Goal: Task Accomplishment & Management: Manage account settings

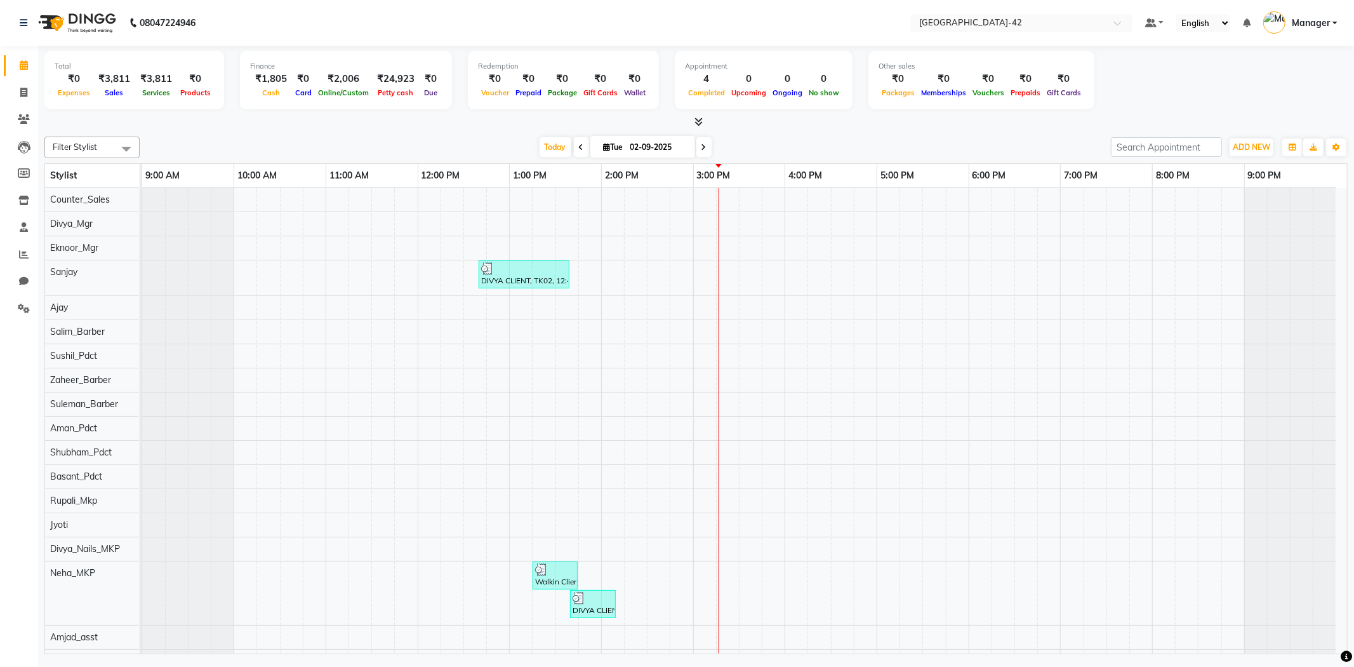
click at [18, 32] on div "08047224946" at bounding box center [107, 23] width 195 height 36
click at [17, 38] on div "08047224946" at bounding box center [107, 23] width 195 height 36
click at [22, 22] on icon at bounding box center [24, 22] width 8 height 9
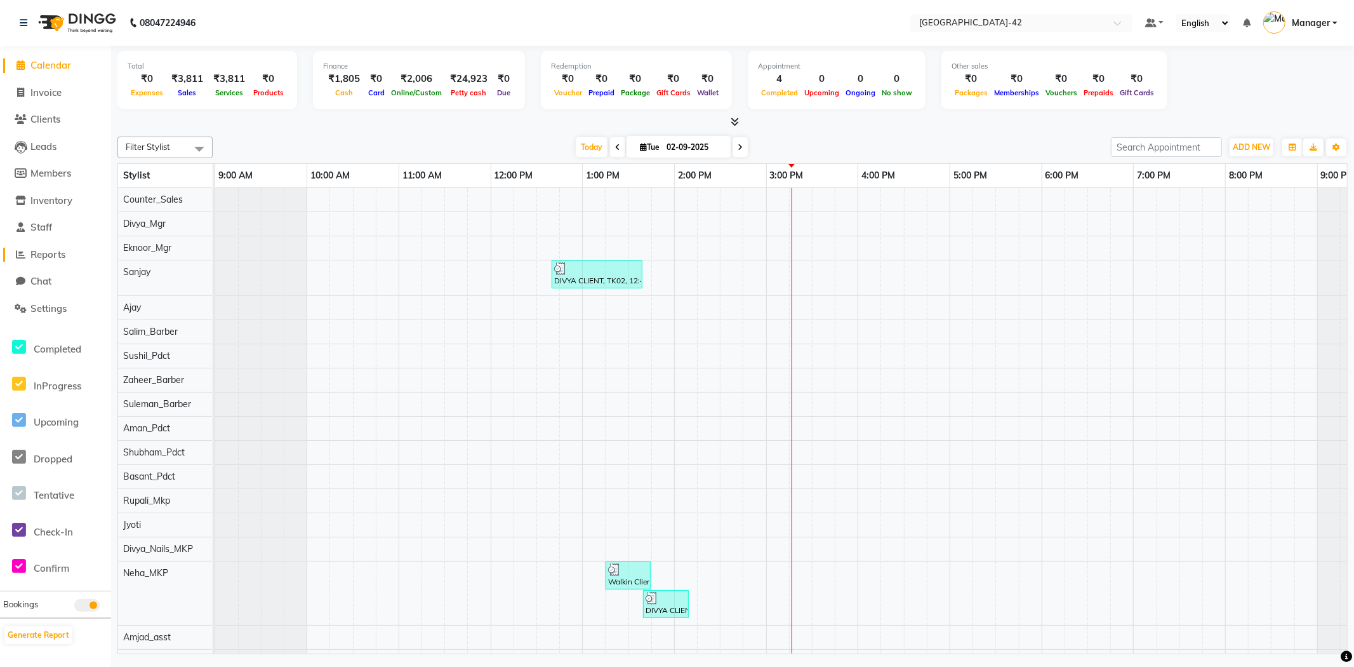
click at [65, 255] on span "Reports" at bounding box center [47, 254] width 35 height 12
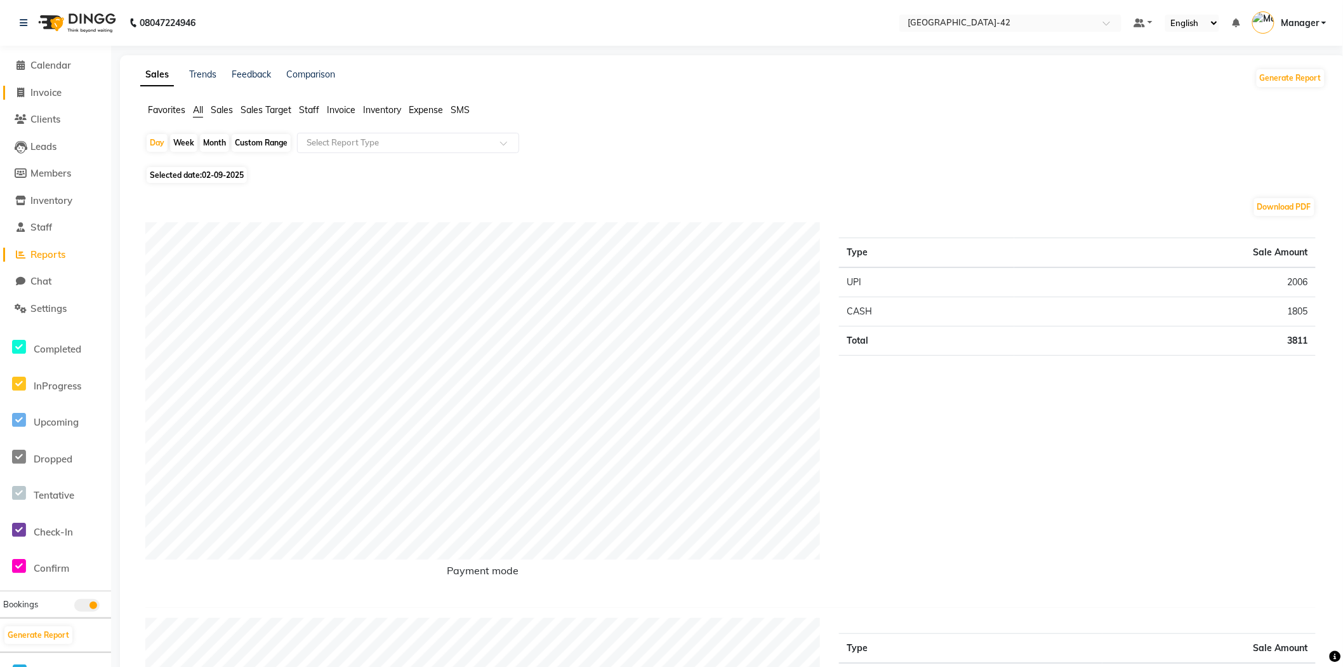
click at [36, 90] on span "Invoice" at bounding box center [45, 92] width 31 height 12
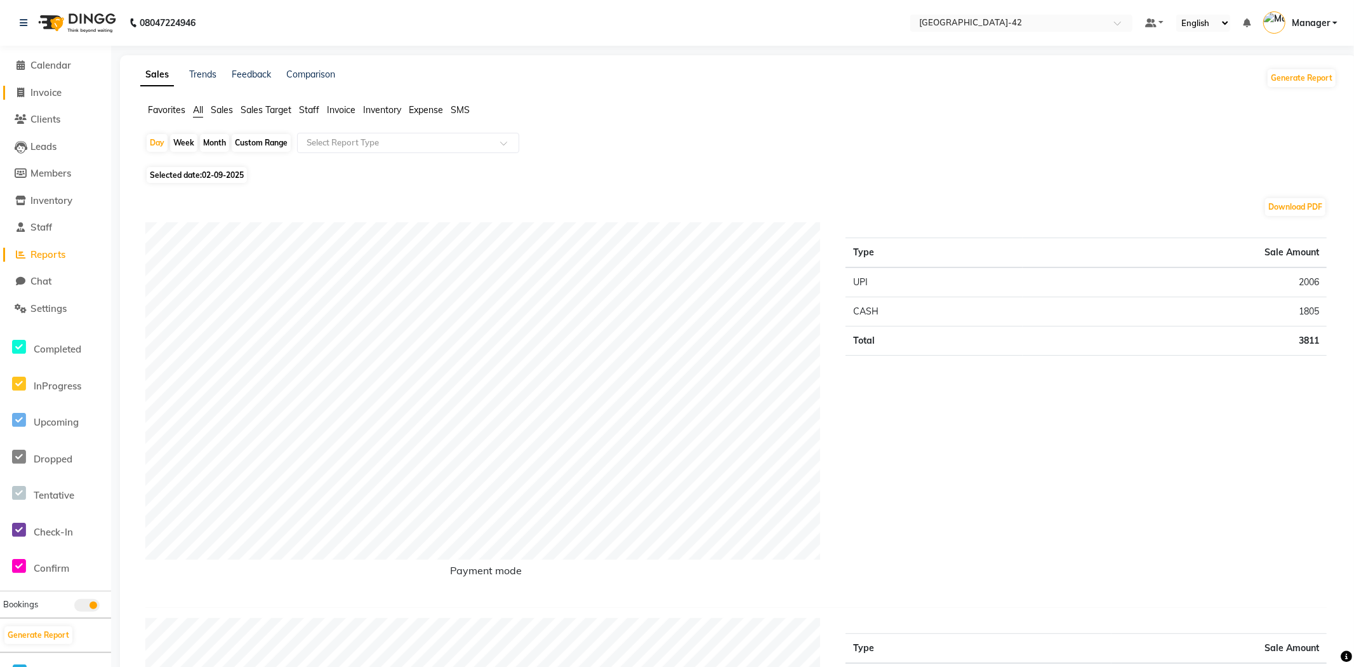
select select "8692"
select select "service"
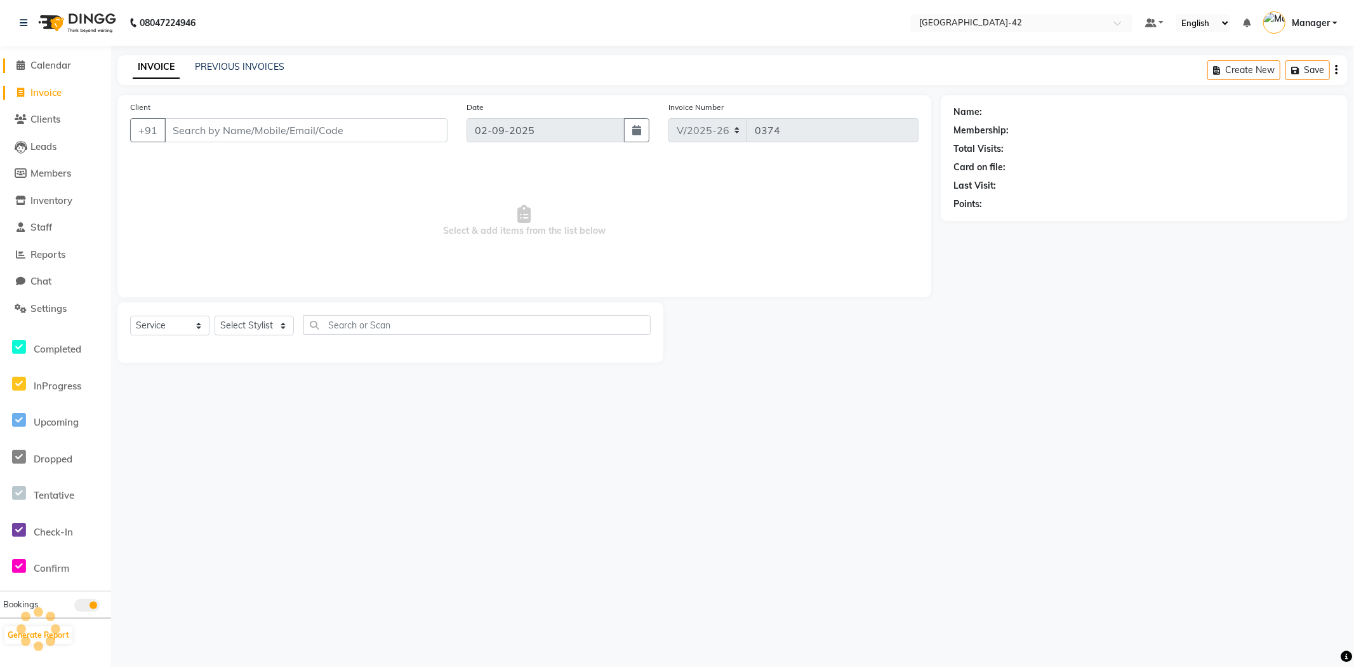
click at [51, 67] on span "Calendar" at bounding box center [50, 65] width 41 height 12
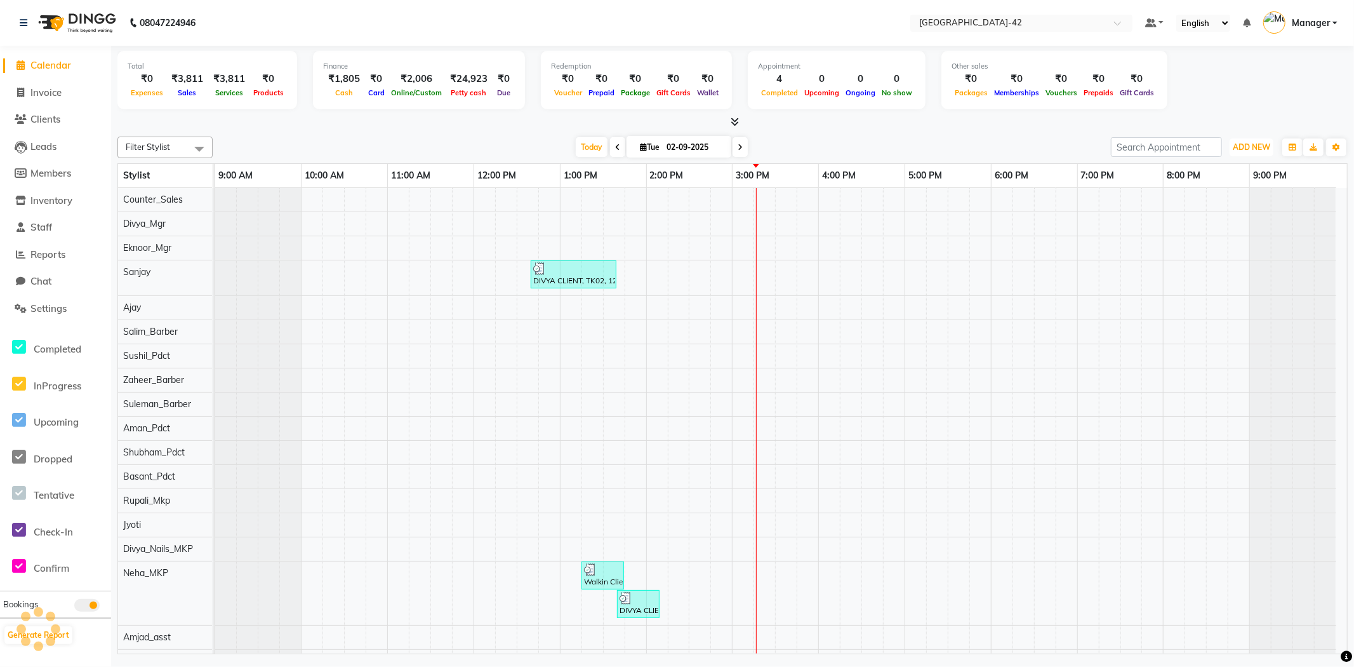
drag, startPoint x: 1245, startPoint y: 147, endPoint x: 1244, endPoint y: 168, distance: 21.0
click at [1245, 152] on button "ADD NEW Toggle Dropdown" at bounding box center [1252, 147] width 44 height 18
click at [1235, 189] on link "Add Invoice" at bounding box center [1222, 187] width 100 height 17
select select "8692"
select select "service"
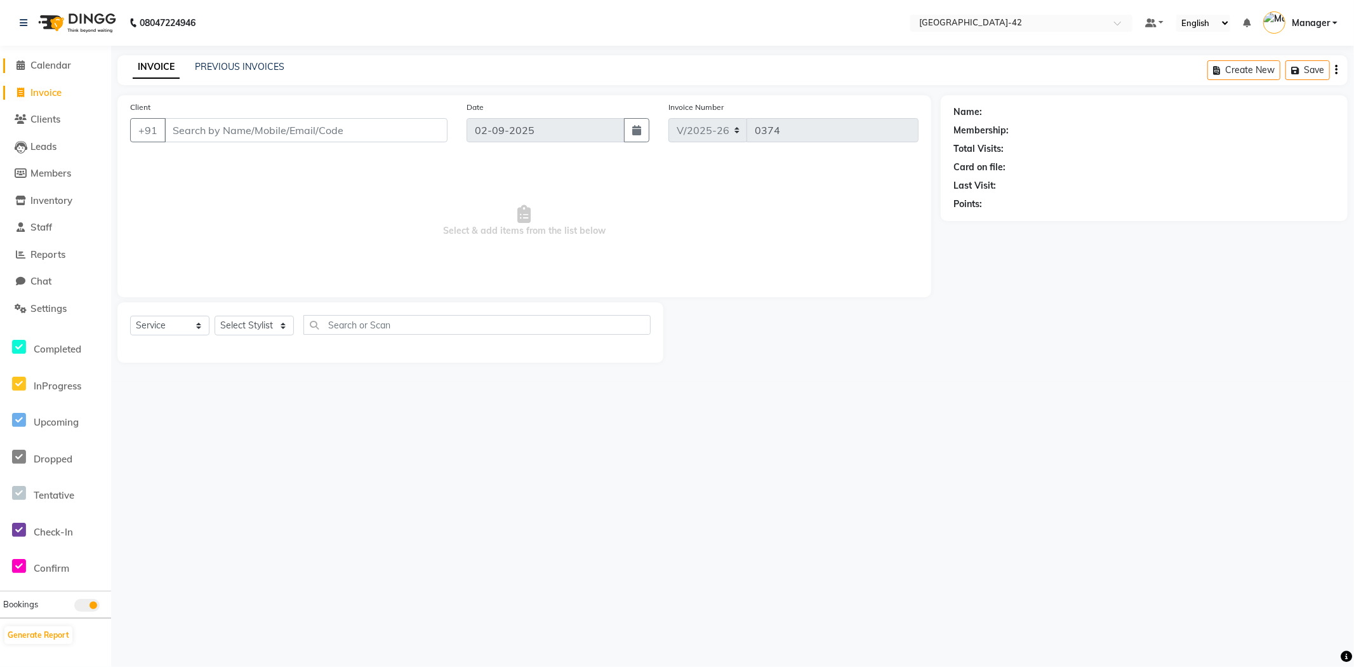
click at [55, 63] on span "Calendar" at bounding box center [50, 65] width 41 height 12
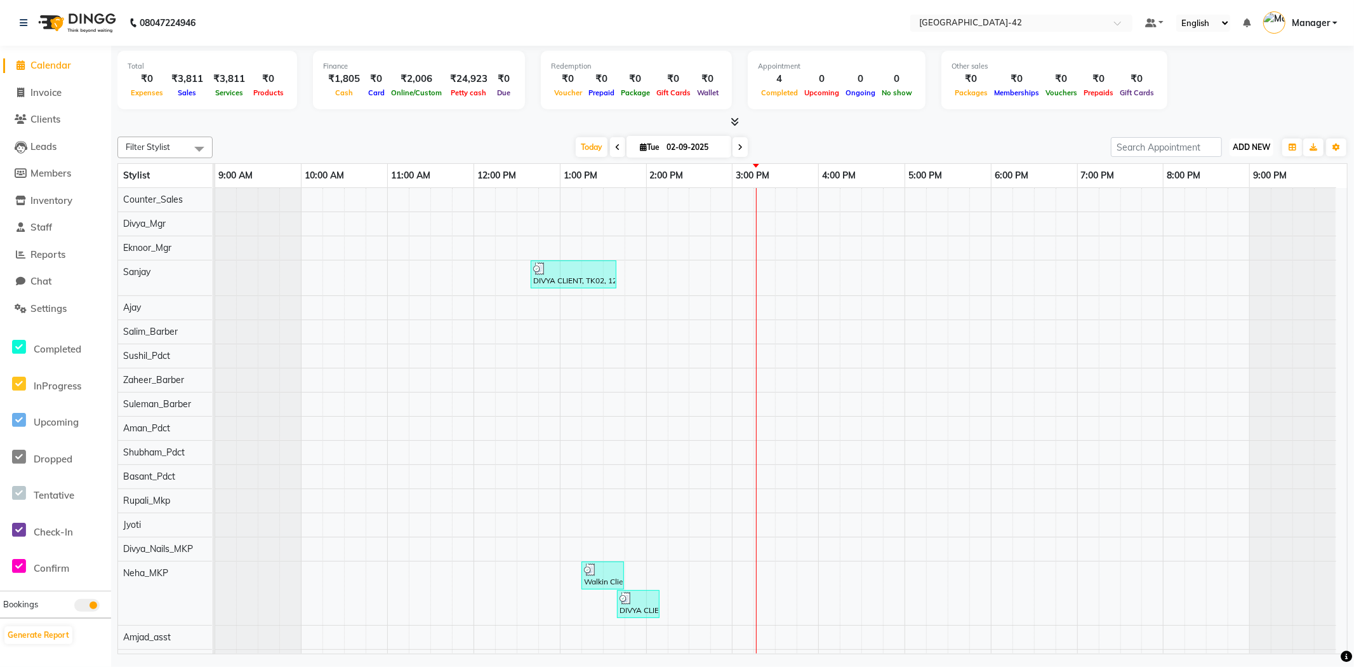
click at [1256, 149] on span "ADD NEW" at bounding box center [1251, 147] width 37 height 10
click at [1238, 202] on link "Add Expense" at bounding box center [1222, 204] width 100 height 17
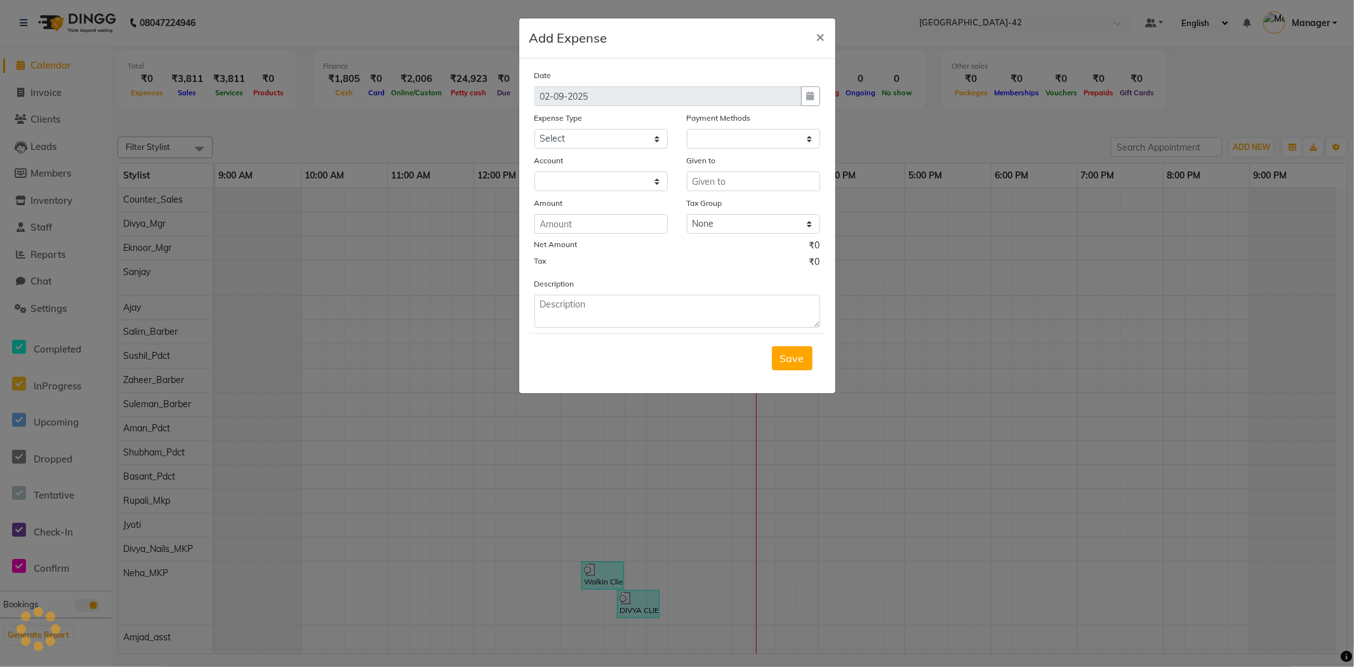
select select "1"
select select "7962"
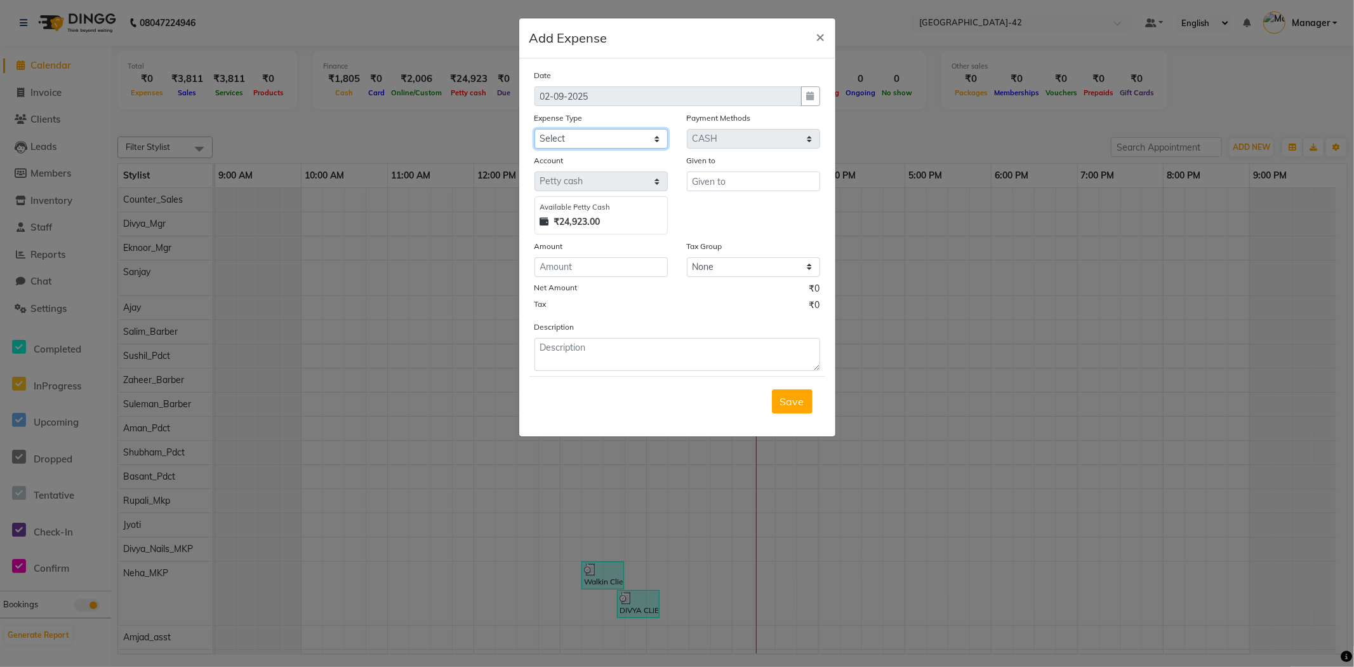
click at [630, 141] on select "Select Bank Deposit Blinkit Cash Handover CLIENT Client ordered food Client Ref…" at bounding box center [600, 139] width 133 height 20
click at [534, 129] on select "Select Bank Deposit Blinkit Cash Handover CLIENT Client ordered food Client Ref…" at bounding box center [600, 139] width 133 height 20
drag, startPoint x: 640, startPoint y: 141, endPoint x: 650, endPoint y: 144, distance: 10.6
click at [640, 141] on select "Select Bank Deposit Blinkit Cash Handover CLIENT Client ordered food Client Ref…" at bounding box center [600, 139] width 133 height 20
select select "24366"
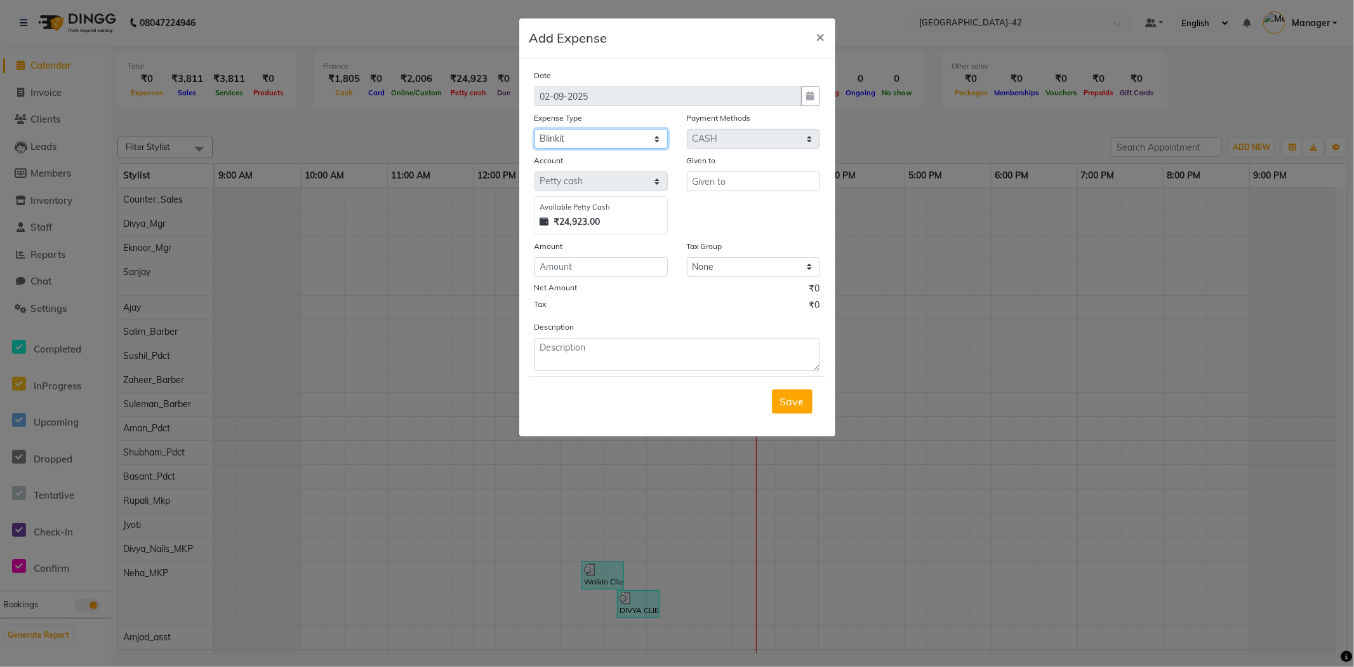
click at [534, 129] on select "Select Bank Deposit Blinkit Cash Handover CLIENT Client ordered food Client Ref…" at bounding box center [600, 139] width 133 height 20
click at [707, 180] on input "text" at bounding box center [753, 181] width 133 height 20
click at [757, 185] on input "text" at bounding box center [753, 181] width 133 height 20
drag, startPoint x: 715, startPoint y: 207, endPoint x: 647, endPoint y: 259, distance: 85.6
click at [715, 208] on ngb-highlight "Co unter_Sales" at bounding box center [736, 208] width 69 height 13
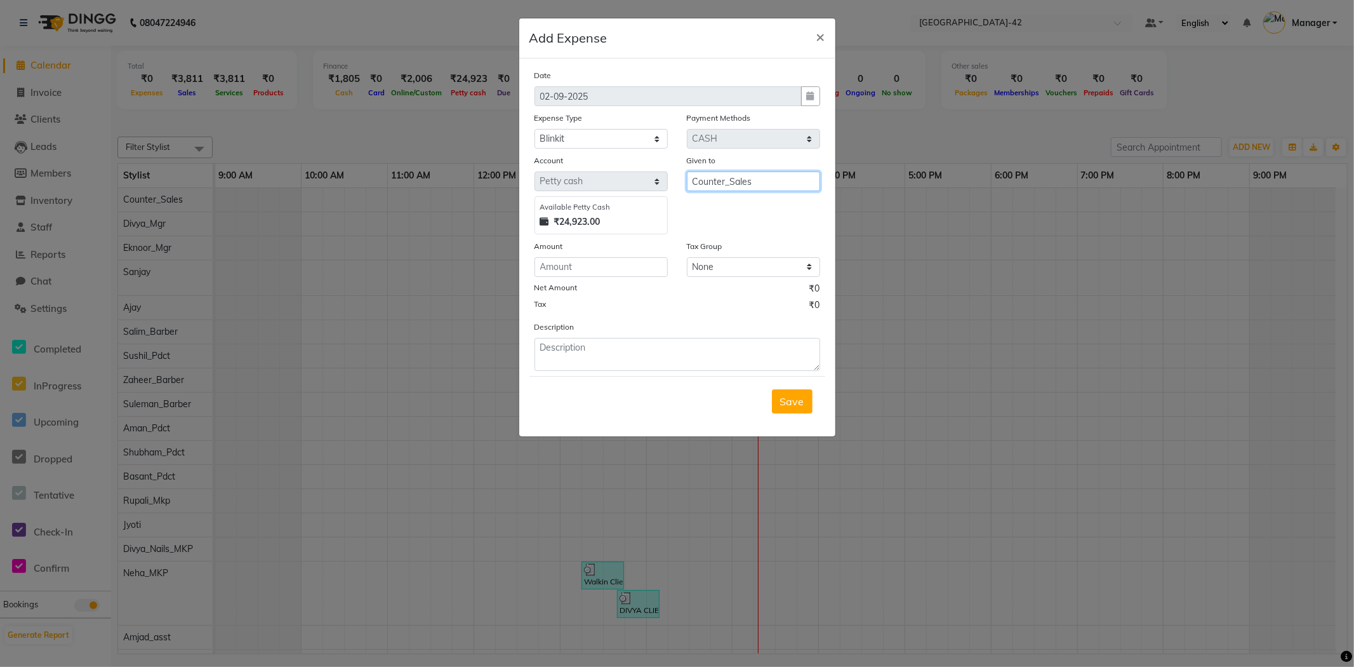
type input "Counter_Sales"
click at [639, 269] on input "number" at bounding box center [600, 267] width 133 height 20
type input "987"
click at [594, 350] on textarea at bounding box center [677, 354] width 286 height 33
drag, startPoint x: 616, startPoint y: 347, endPoint x: 563, endPoint y: 350, distance: 52.8
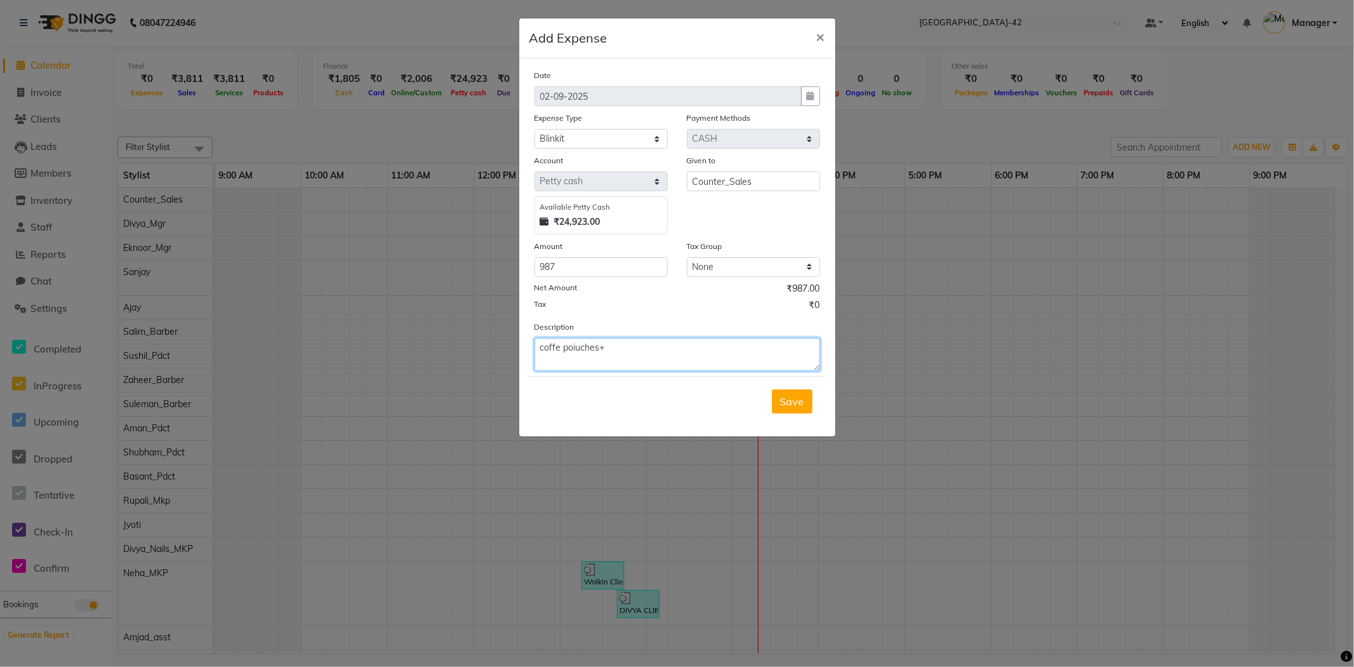
click at [563, 350] on textarea "coffe poiuches+" at bounding box center [677, 354] width 286 height 33
type textarea "coffee pouches+dhoop+agarbati+milk+toffee packets+pee safe+candles"
drag, startPoint x: 587, startPoint y: 269, endPoint x: 466, endPoint y: 264, distance: 121.3
click at [474, 263] on ngb-modal-window "Add Expense × Date 02-09-2025 Expense Type Select Bank Deposit Blinkit Cash Han…" at bounding box center [677, 333] width 1354 height 667
type input "1971"
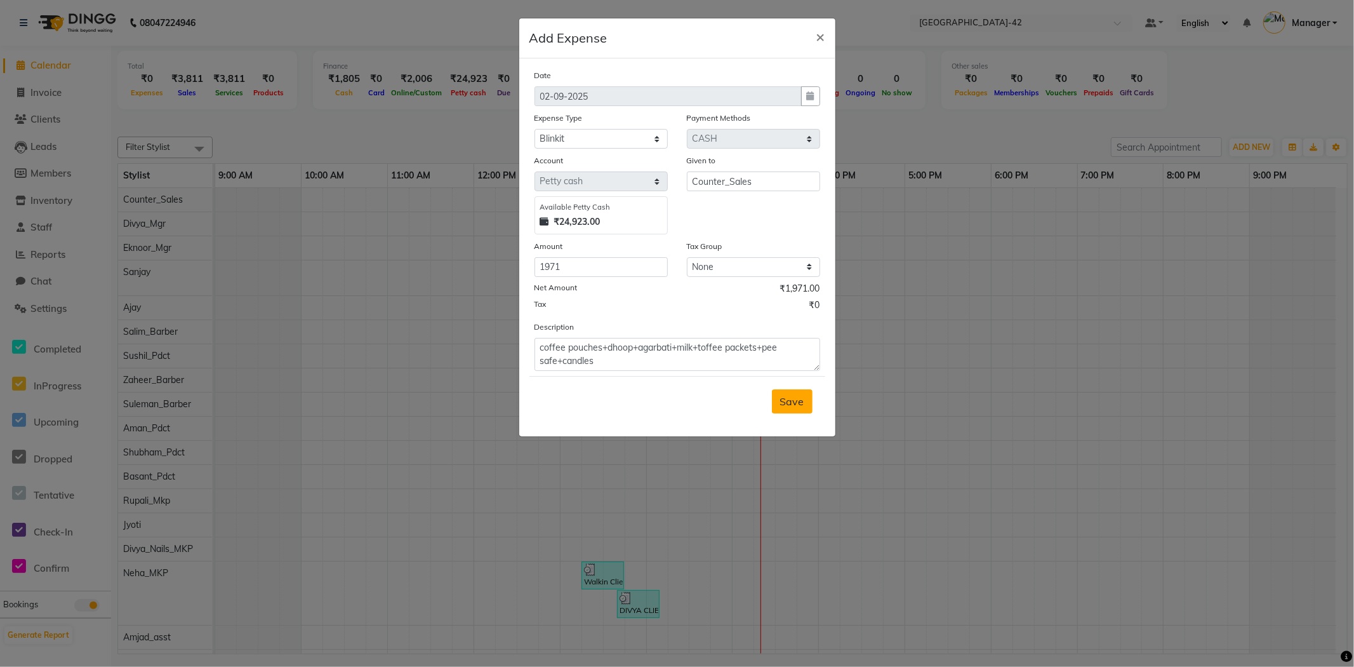
click at [795, 402] on span "Save" at bounding box center [792, 401] width 24 height 13
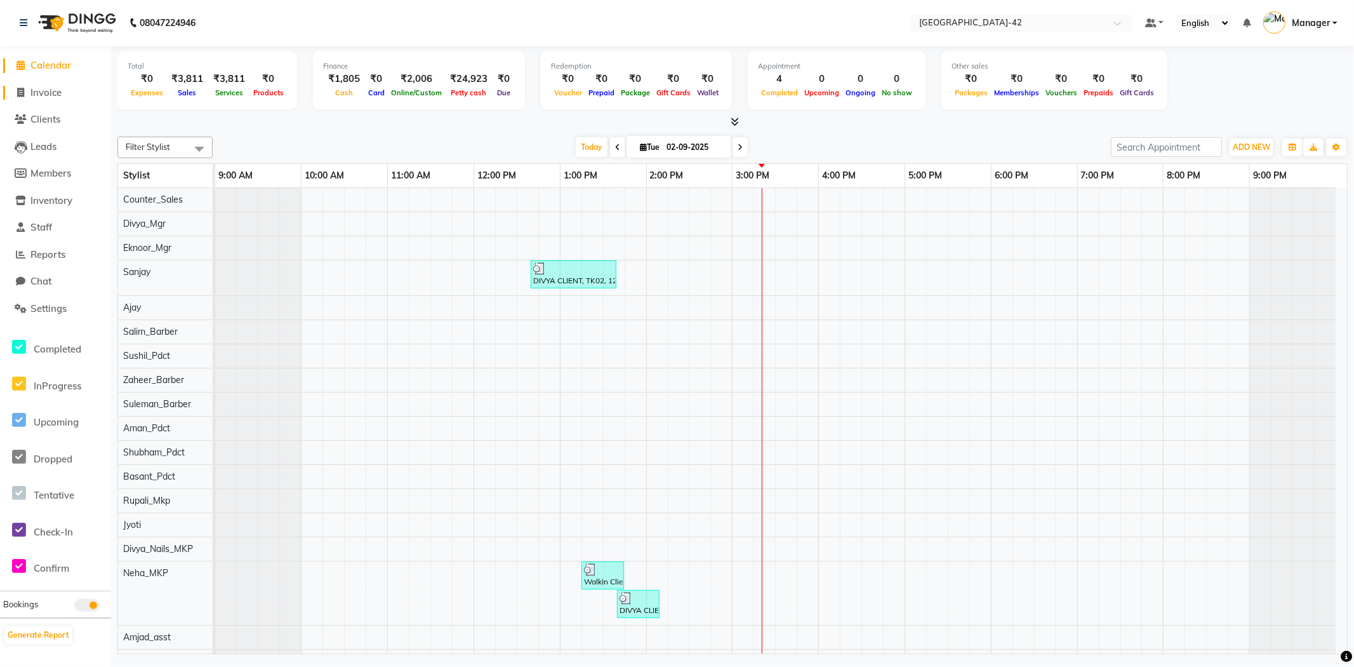
click at [39, 93] on span "Invoice" at bounding box center [45, 92] width 31 height 12
select select "8692"
select select "service"
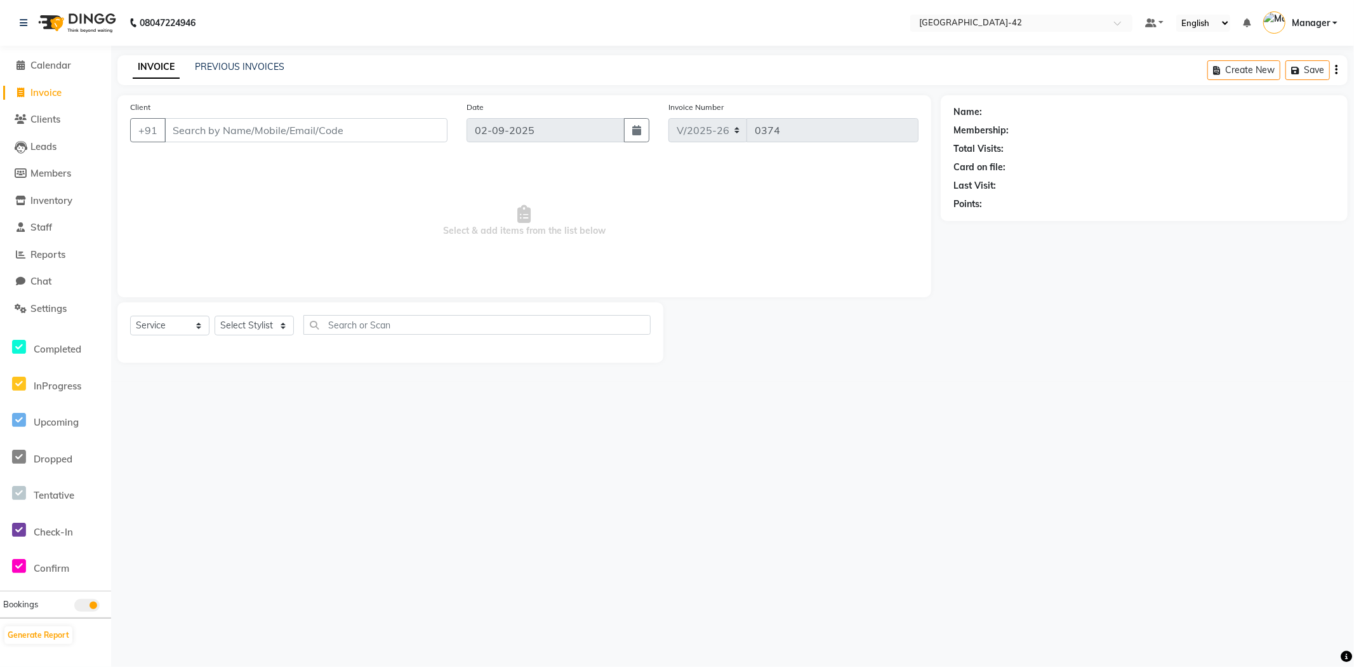
click at [16, 21] on div "08047224946" at bounding box center [107, 23] width 195 height 36
click at [46, 253] on span "Reports" at bounding box center [47, 254] width 35 height 12
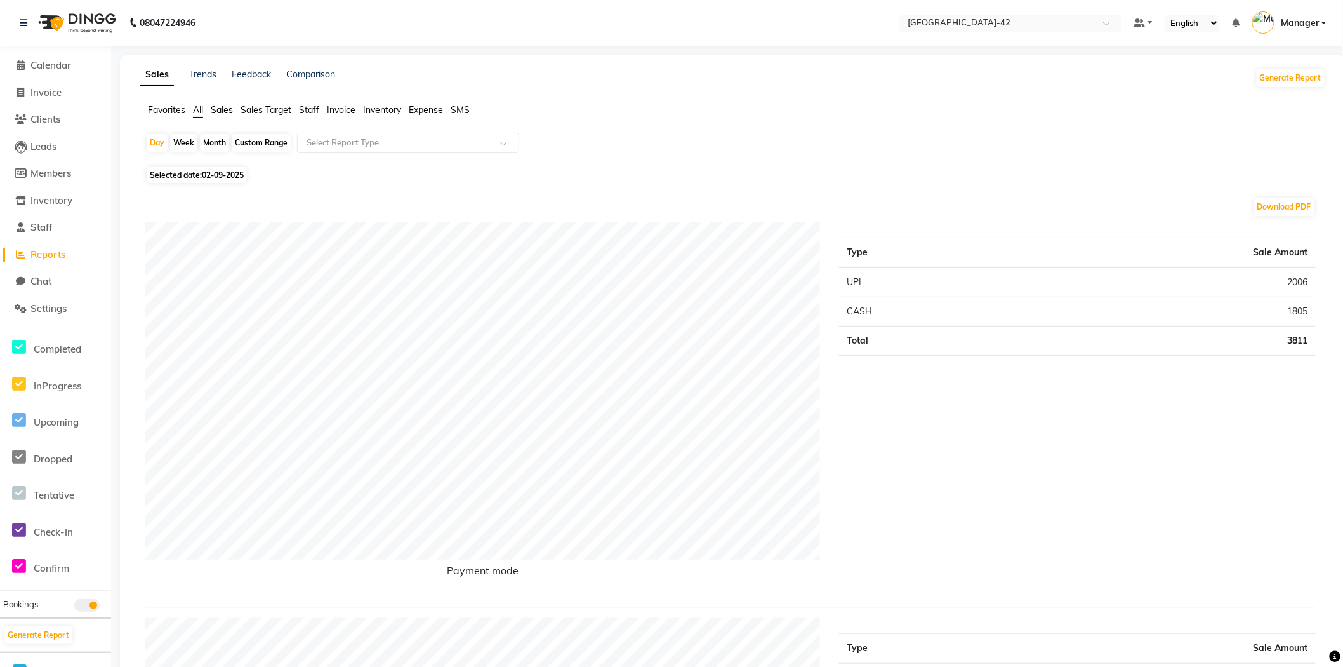
click at [16, 11] on div "08047224946" at bounding box center [107, 23] width 195 height 36
click at [21, 17] on link at bounding box center [26, 23] width 13 height 36
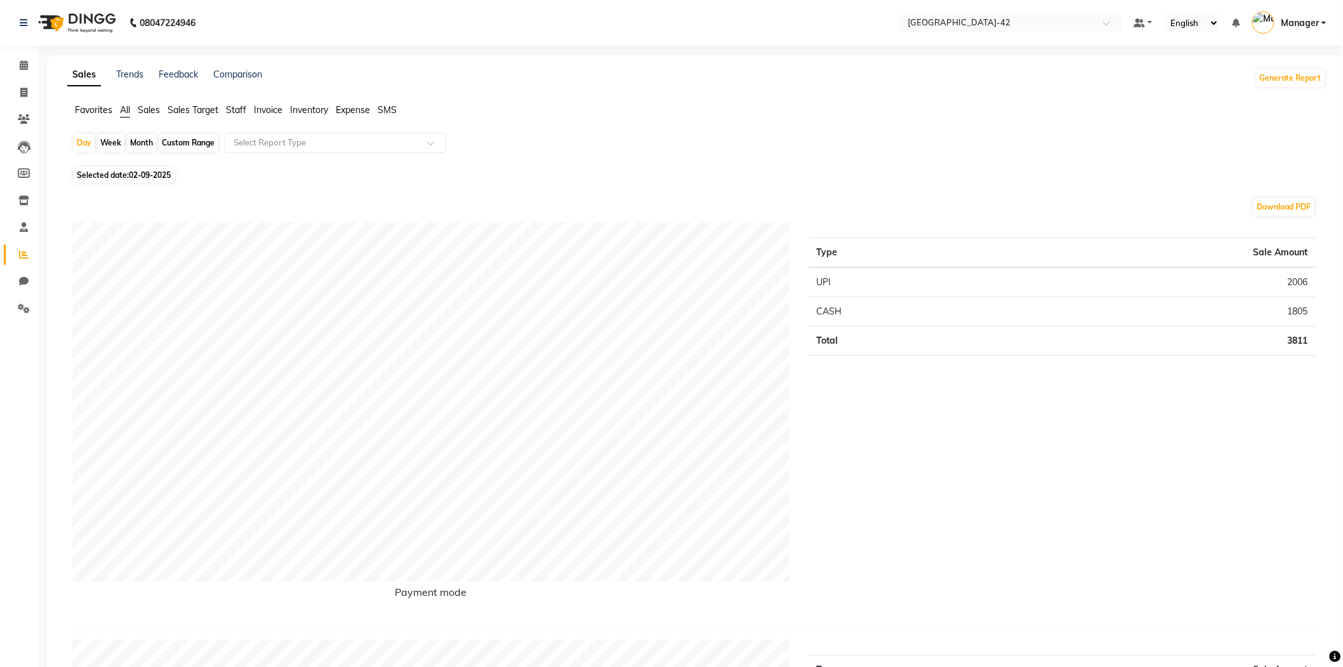
click at [1, 202] on li "Inventory" at bounding box center [19, 200] width 38 height 27
click at [20, 23] on icon at bounding box center [24, 22] width 8 height 9
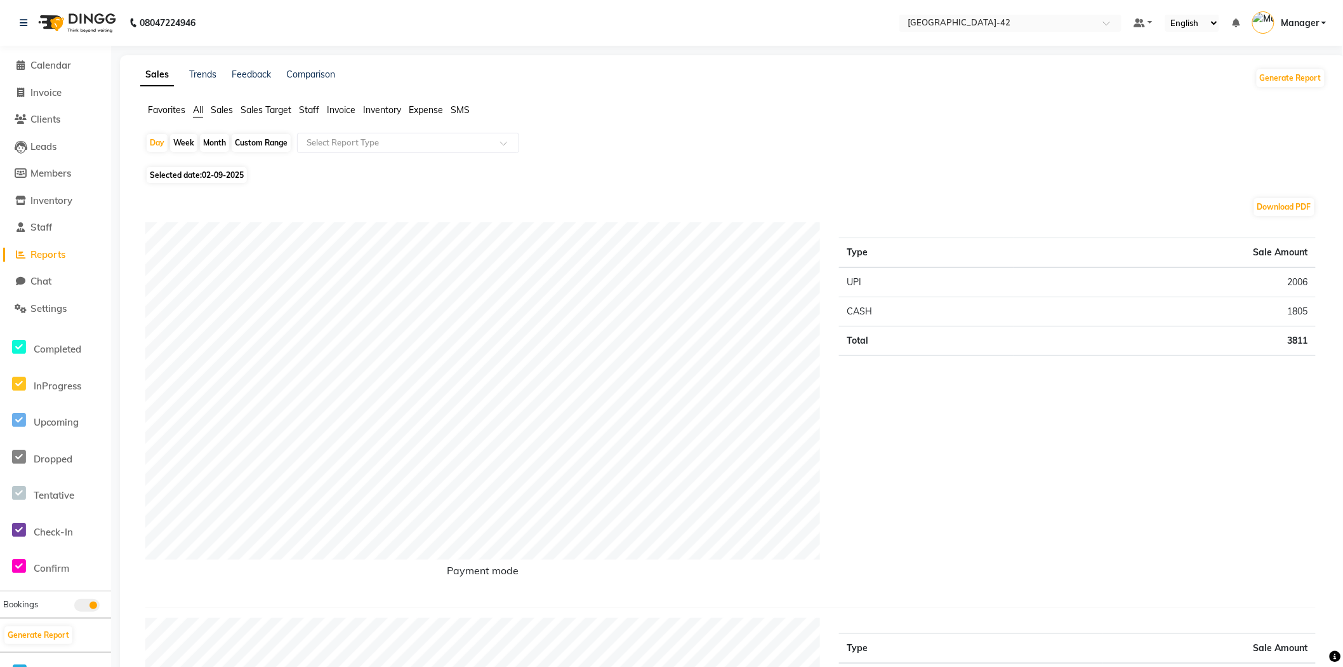
click at [44, 245] on li "Reports" at bounding box center [55, 254] width 111 height 27
click at [44, 253] on span "Reports" at bounding box center [47, 254] width 35 height 12
click at [50, 258] on span "Reports" at bounding box center [47, 254] width 35 height 12
drag, startPoint x: 27, startPoint y: 70, endPoint x: 39, endPoint y: 78, distance: 14.6
click at [28, 70] on span at bounding box center [20, 65] width 19 height 15
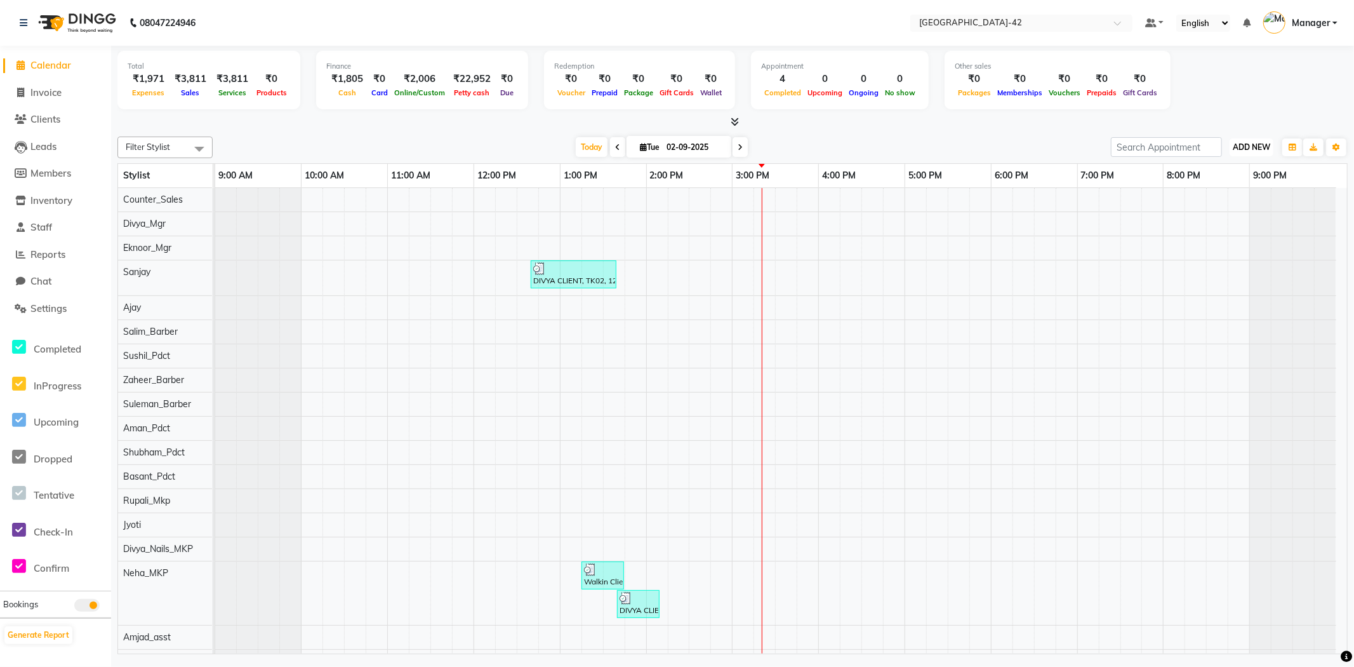
click at [1267, 152] on button "ADD NEW Toggle Dropdown" at bounding box center [1252, 147] width 44 height 18
click at [1244, 201] on link "Add Expense" at bounding box center [1222, 204] width 100 height 17
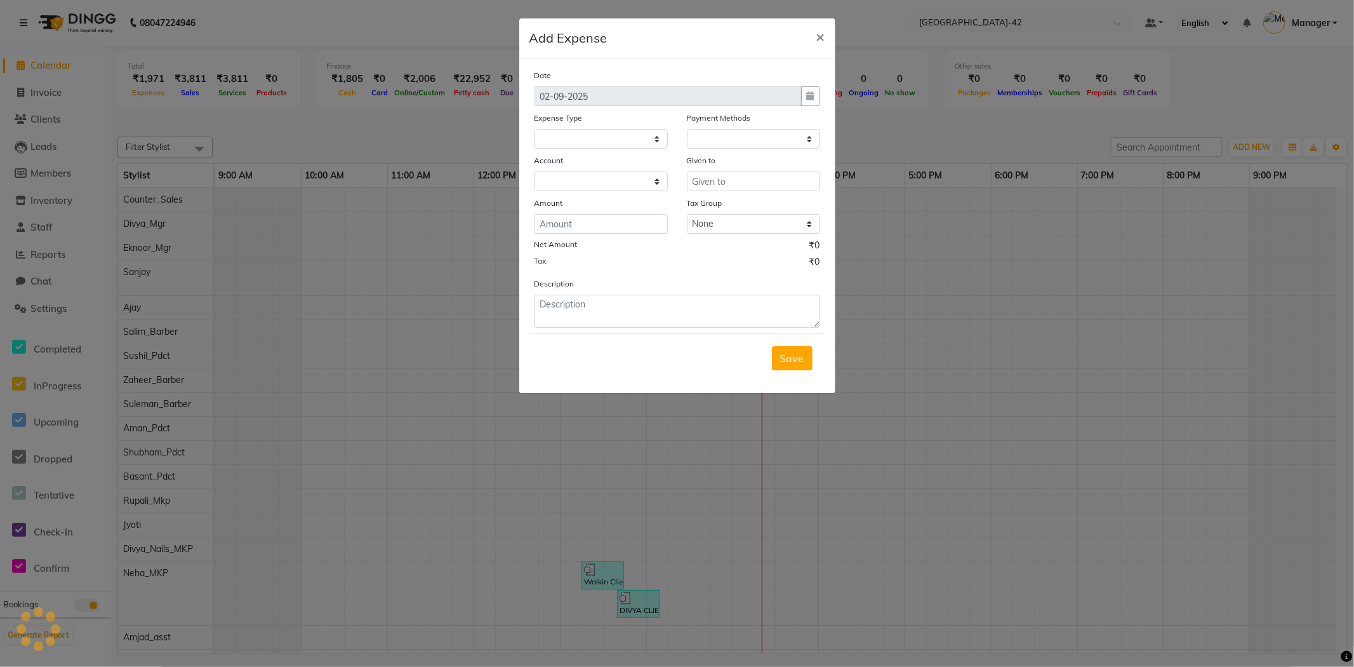
select select
select select "1"
select select "7962"
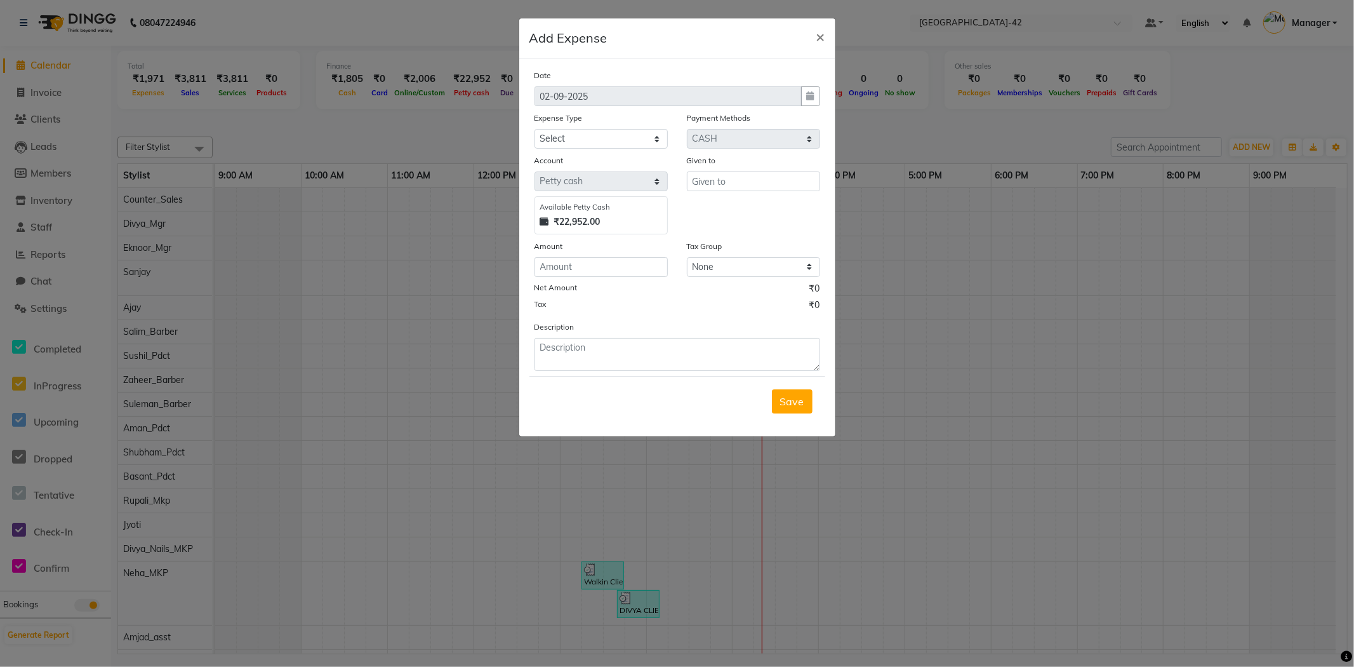
click at [606, 226] on div "₹22,952.00" at bounding box center [601, 221] width 122 height 13
click at [797, 178] on input "text" at bounding box center [753, 181] width 133 height 20
click at [769, 208] on ngb-highlight "Count er_Sales" at bounding box center [737, 208] width 70 height 13
type input "Counter_Sales"
click at [599, 138] on select "Select Bank Deposit Blinkit Cash Handover CLIENT Client ordered food Client Ref…" at bounding box center [600, 139] width 133 height 20
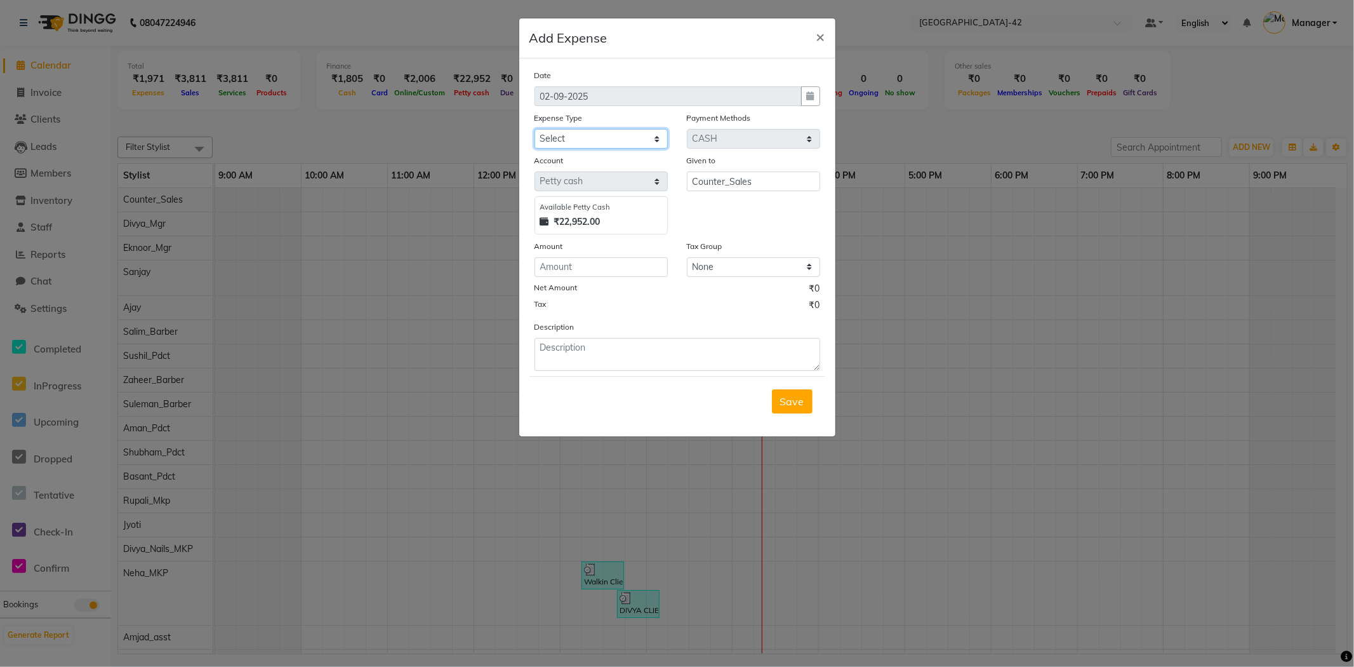
select select "24281"
click at [534, 129] on select "Select Bank Deposit Blinkit Cash Handover CLIENT Client ordered food Client Ref…" at bounding box center [600, 139] width 133 height 20
click at [591, 194] on div "Account Select Petty cash Default account Available Petty Cash ₹22,952.00" at bounding box center [601, 194] width 152 height 81
drag, startPoint x: 745, startPoint y: 265, endPoint x: 737, endPoint y: 267, distance: 8.6
click at [745, 265] on select "None 18%GST 12%GST GST" at bounding box center [753, 267] width 133 height 20
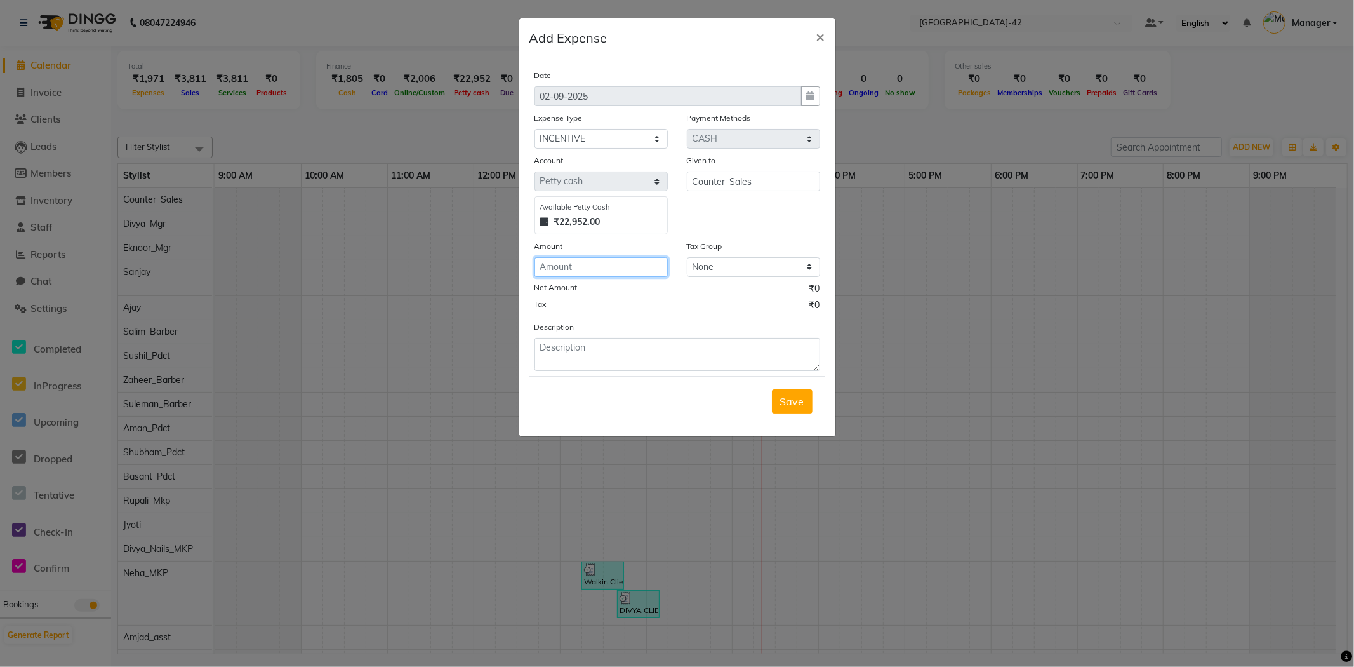
click at [612, 260] on input "number" at bounding box center [600, 267] width 133 height 20
type input "340"
click at [695, 365] on textarea at bounding box center [677, 354] width 286 height 33
type textarea "preet kerastase product incentive"
click at [790, 402] on span "Save" at bounding box center [792, 401] width 24 height 13
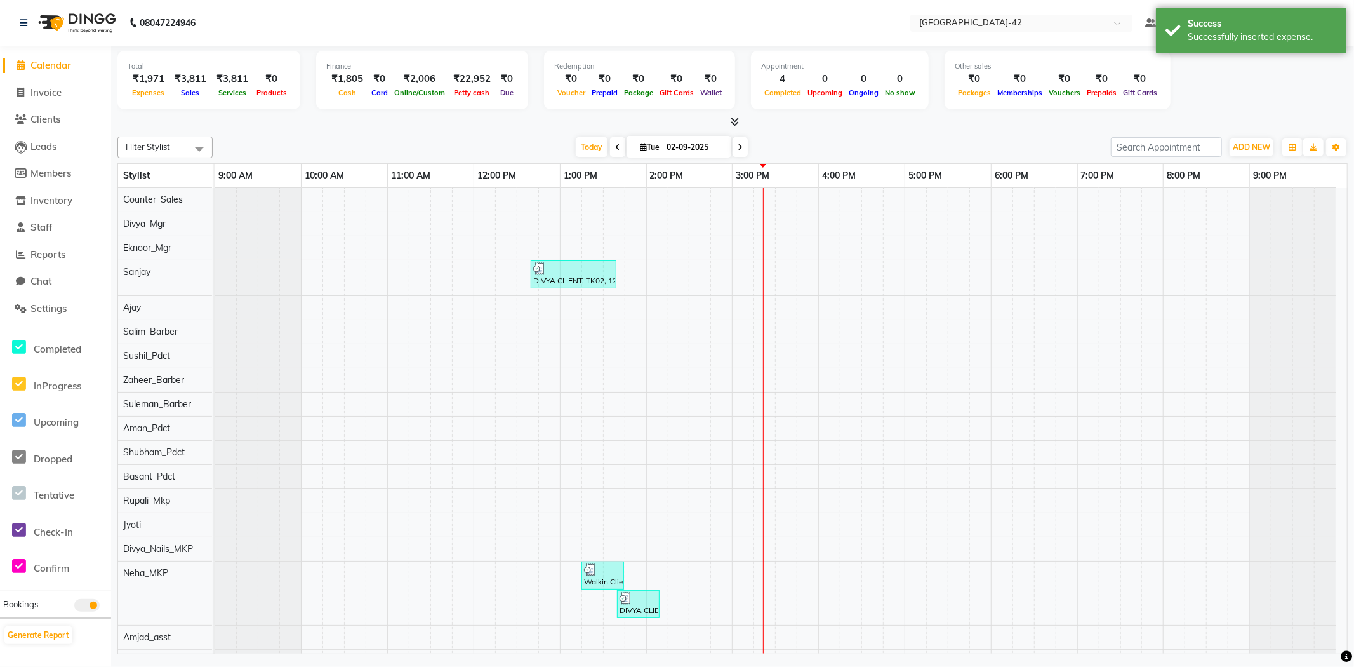
click at [1087, 378] on div "DIVYA CLIENT, TK02, 12:40 PM-01:40 PM, Cr.Stylist Cut(F) (₹2000) Walkin Client …" at bounding box center [781, 545] width 1132 height 714
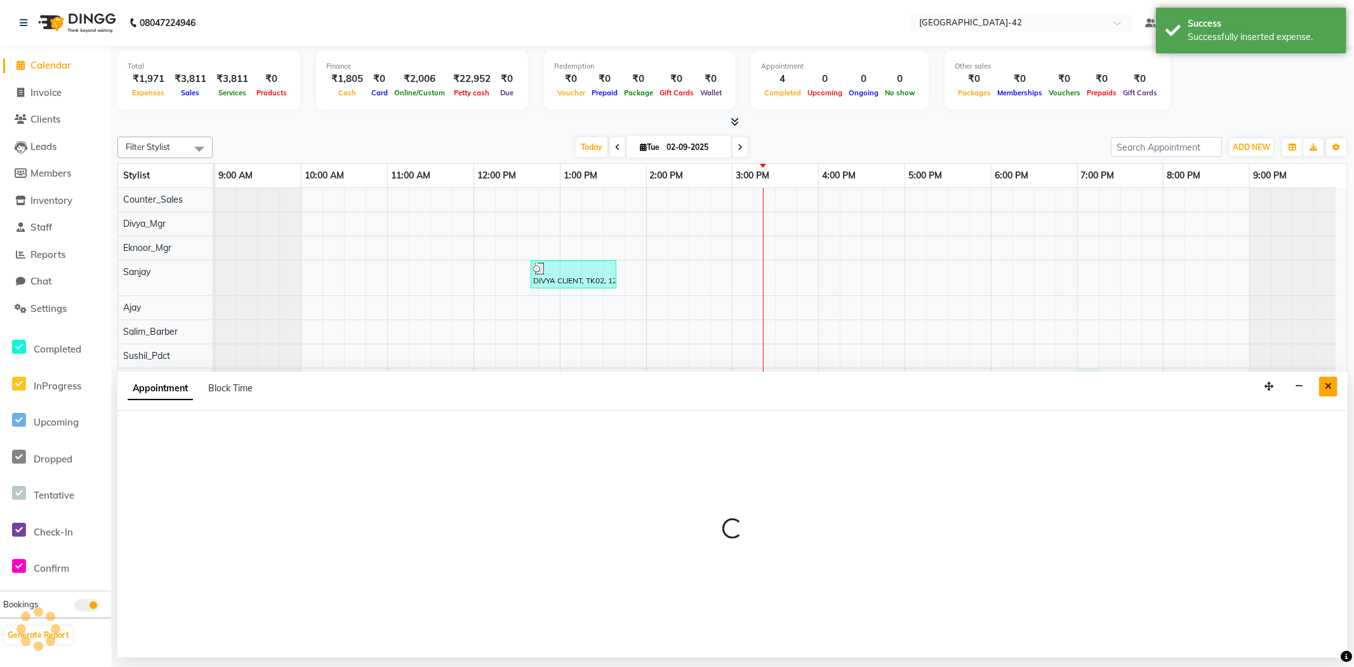
select select "87966"
select select "1140"
select select "tentative"
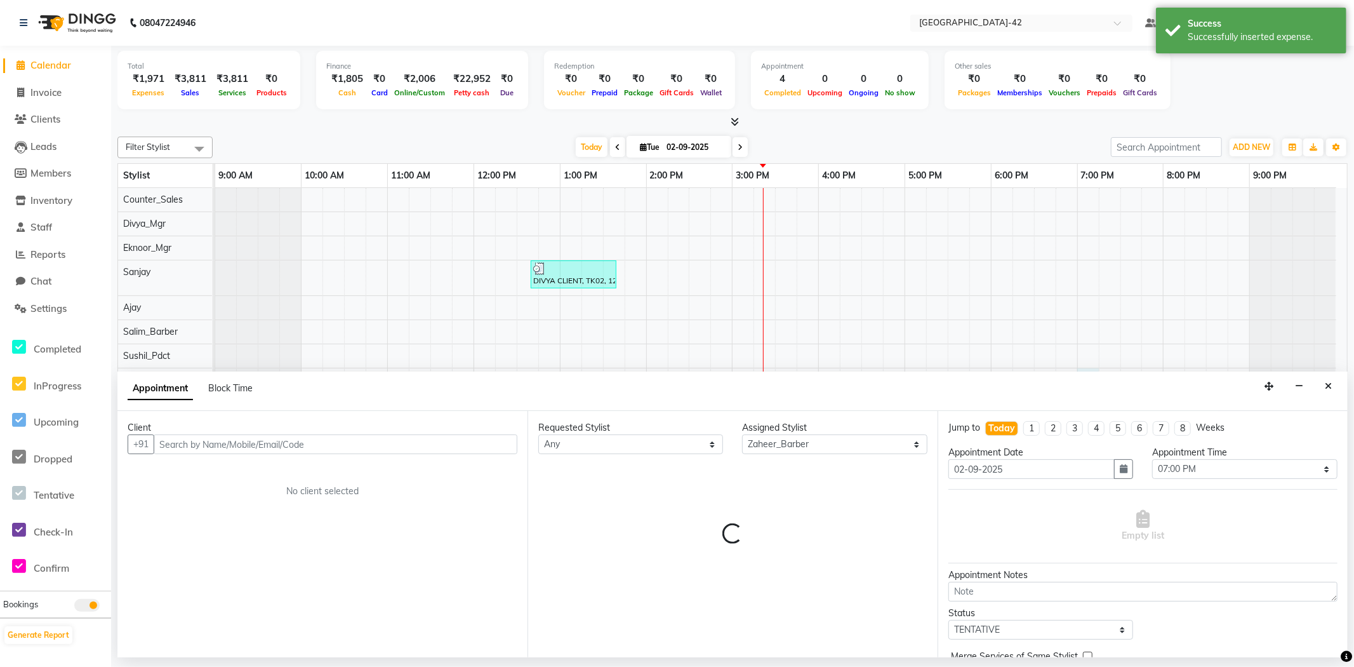
click at [1330, 383] on icon "Close" at bounding box center [1328, 386] width 7 height 9
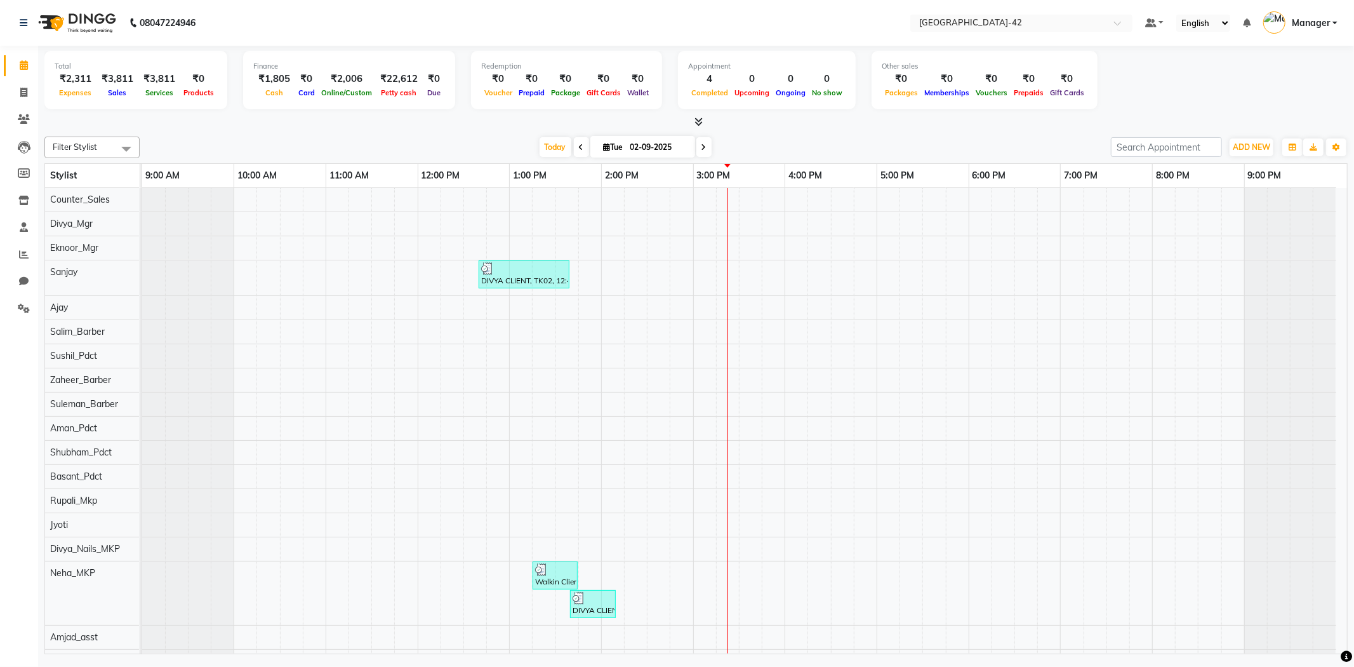
click at [81, 81] on div "₹2,311" at bounding box center [76, 79] width 42 height 15
click at [125, 161] on div "Filter Stylist Select All Ajay Aman_Pdct Amjad_asst Ankit_asst Asif_BRB Basant_…" at bounding box center [695, 392] width 1303 height 522
click at [143, 118] on div at bounding box center [695, 122] width 1303 height 13
click at [18, 23] on div "08047224946" at bounding box center [107, 23] width 195 height 36
click at [22, 23] on icon at bounding box center [24, 22] width 8 height 9
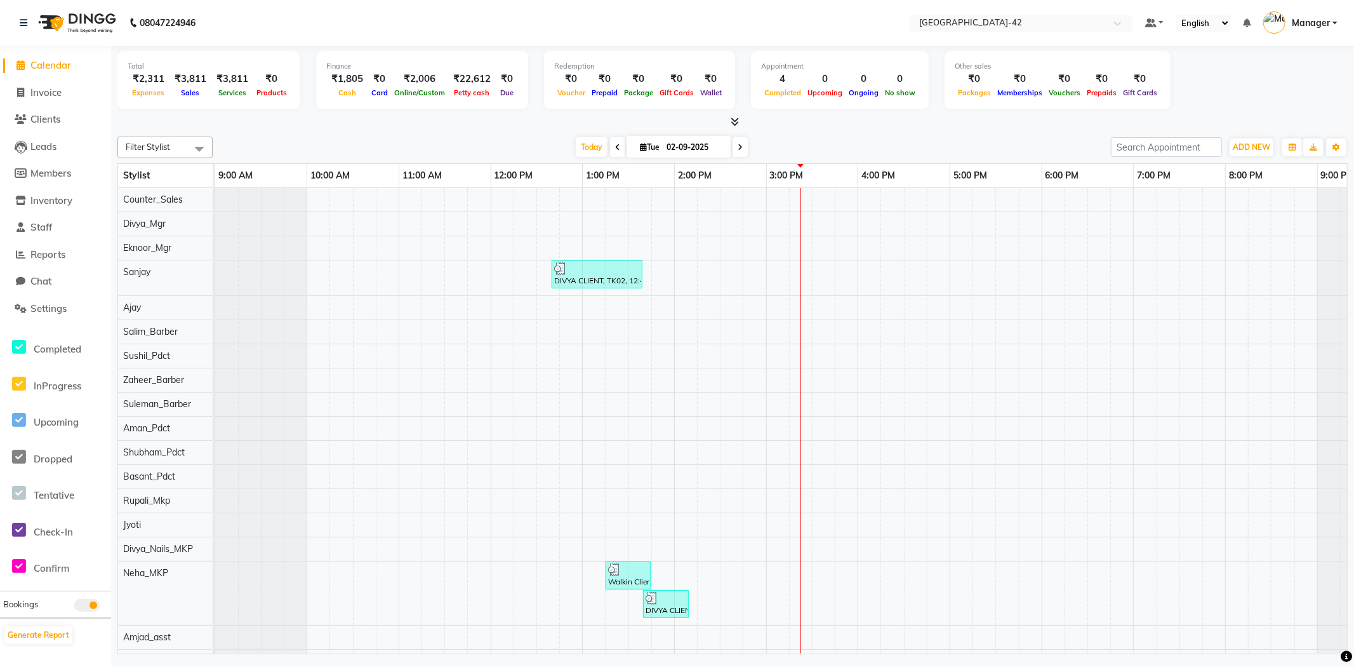
drag, startPoint x: 547, startPoint y: 122, endPoint x: 550, endPoint y: 146, distance: 24.3
click at [547, 124] on div at bounding box center [732, 122] width 1230 height 13
drag, startPoint x: 427, startPoint y: 117, endPoint x: 423, endPoint y: 124, distance: 7.7
click at [423, 122] on div at bounding box center [732, 122] width 1230 height 13
click at [48, 123] on span "Clients" at bounding box center [45, 119] width 30 height 12
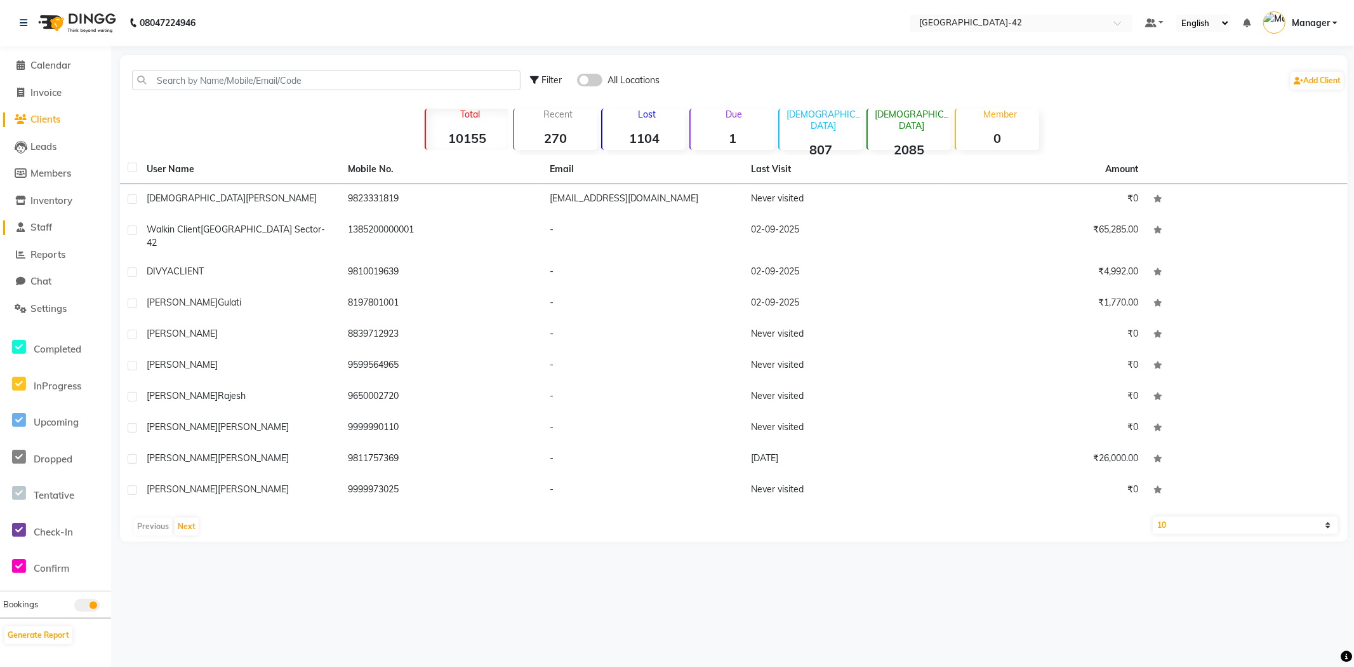
click at [48, 235] on li "Staff" at bounding box center [55, 227] width 111 height 27
click at [45, 258] on span "Reports" at bounding box center [47, 254] width 35 height 12
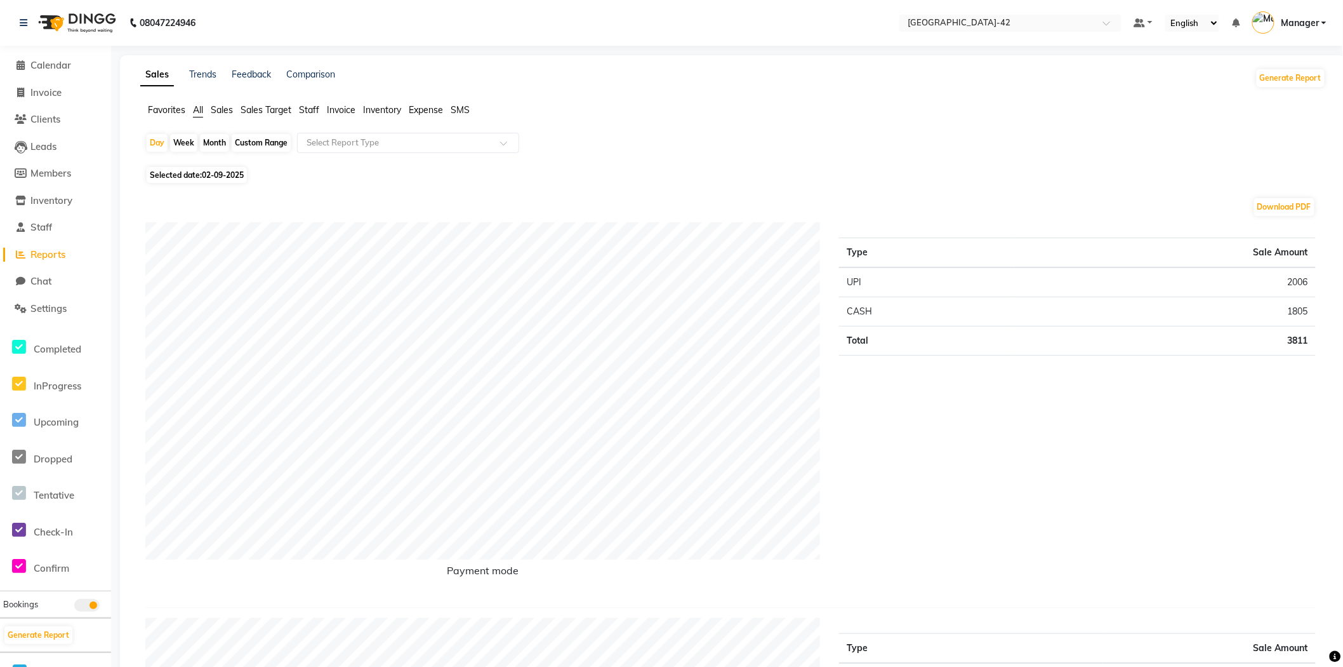
click at [445, 110] on ul "Favorites All Sales Sales Target Staff Invoice Inventory Expense SMS" at bounding box center [733, 110] width 1186 height 14
click at [420, 113] on span "Expense" at bounding box center [426, 109] width 34 height 11
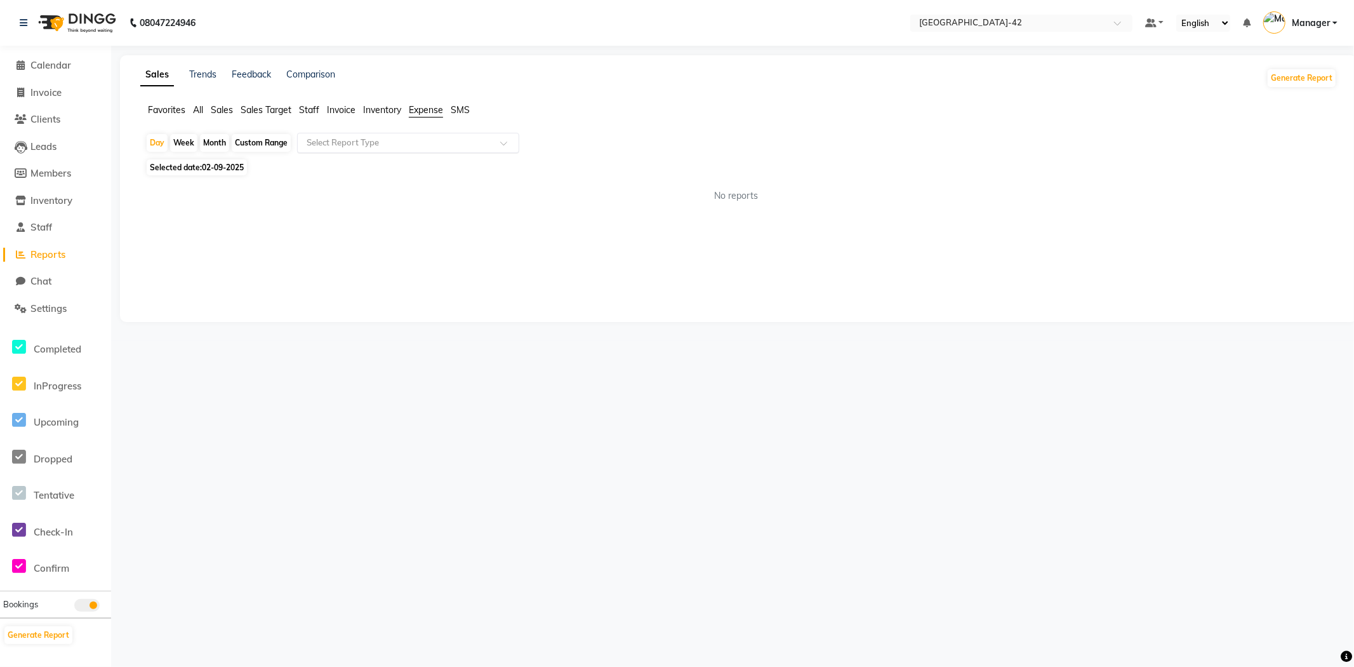
click at [495, 143] on div at bounding box center [408, 142] width 221 height 13
click at [483, 170] on div "Expense by type" at bounding box center [408, 165] width 221 height 25
select select "full_report"
select select "csv"
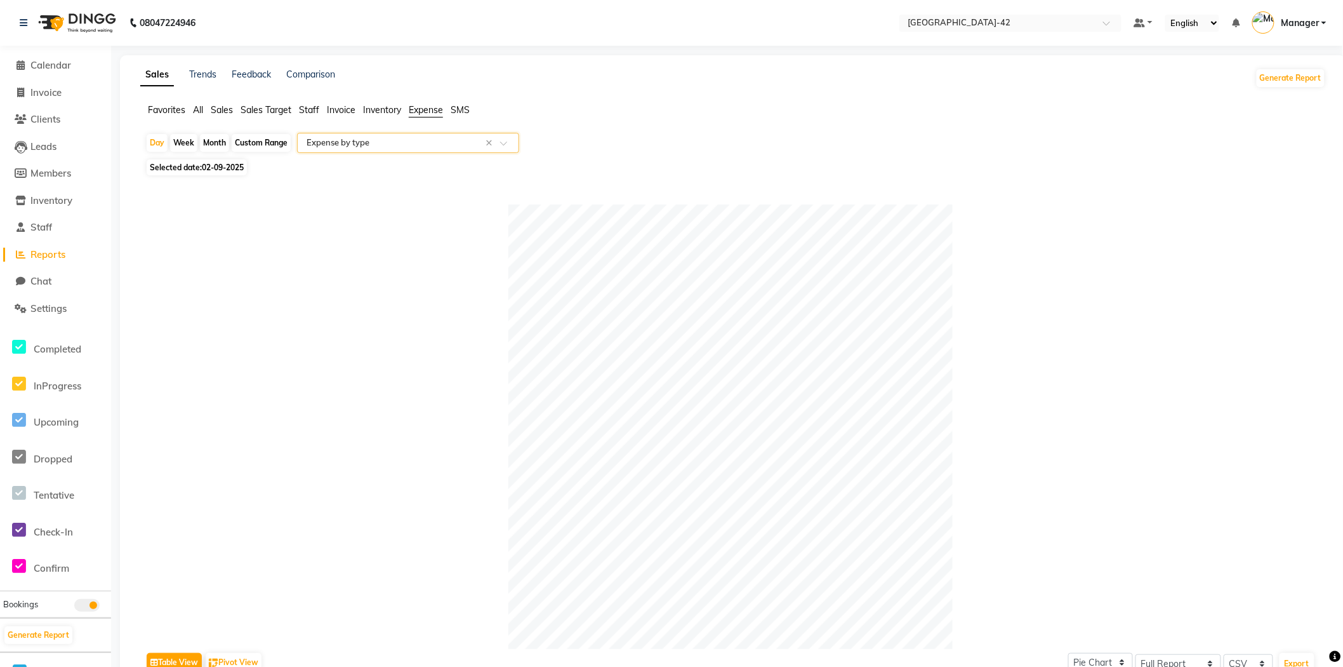
click at [510, 151] on div "Select Report Type × Expense by type ×" at bounding box center [408, 143] width 222 height 20
click at [508, 145] on span at bounding box center [508, 146] width 16 height 13
click at [503, 143] on span at bounding box center [508, 146] width 16 height 13
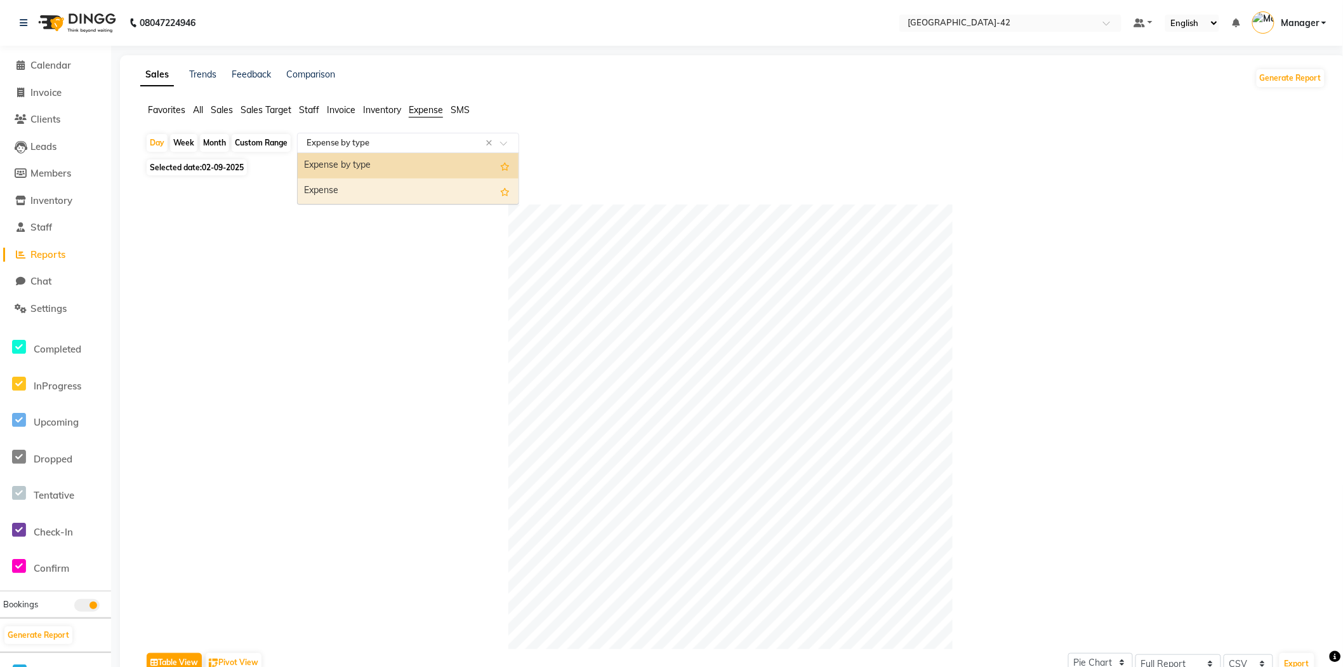
click at [502, 178] on div "Expense" at bounding box center [408, 190] width 221 height 25
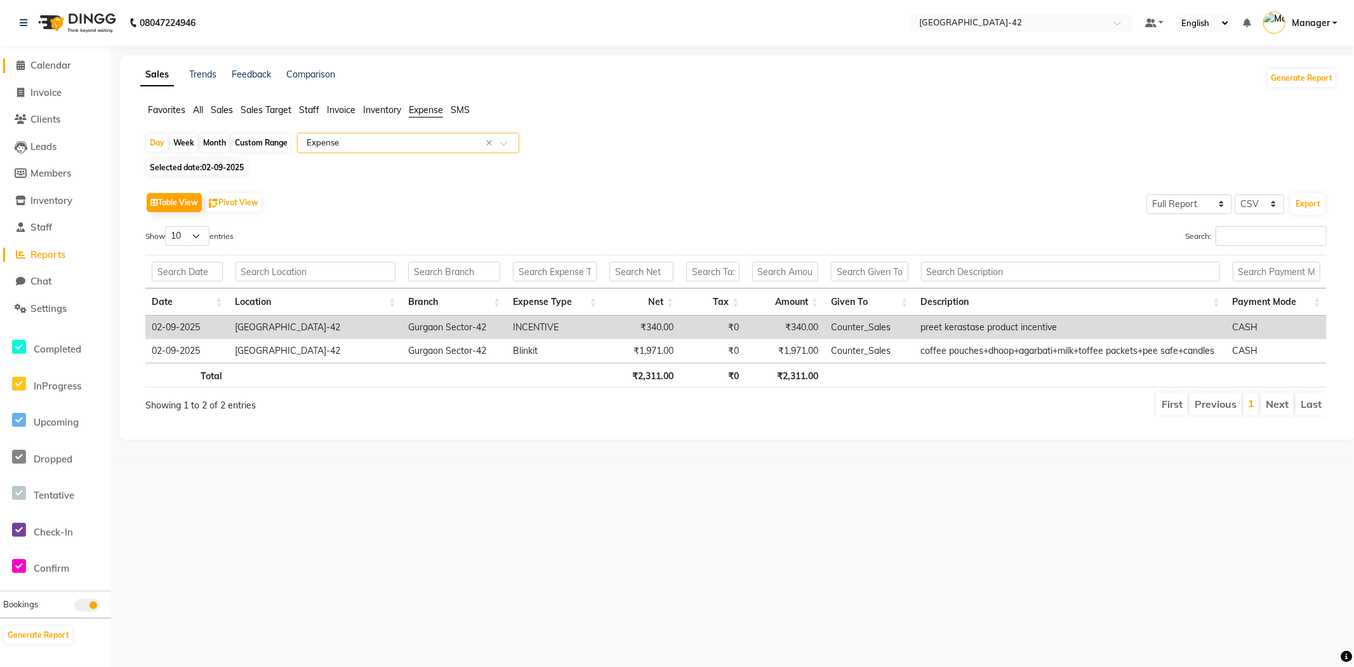
drag, startPoint x: 69, startPoint y: 55, endPoint x: 60, endPoint y: 70, distance: 17.6
click at [65, 63] on li "Calendar" at bounding box center [55, 65] width 111 height 27
click at [55, 74] on li "Calendar" at bounding box center [55, 65] width 111 height 27
click at [53, 67] on span "Calendar" at bounding box center [50, 65] width 41 height 12
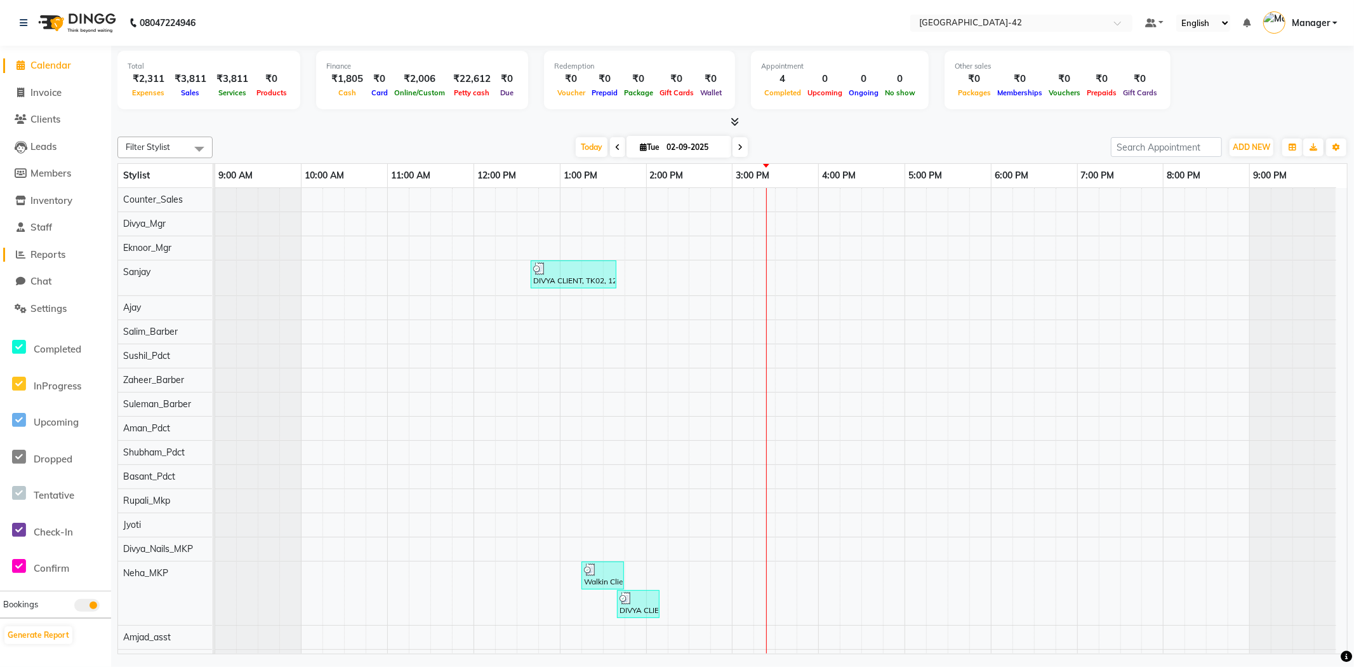
click at [58, 259] on span "Reports" at bounding box center [47, 254] width 35 height 12
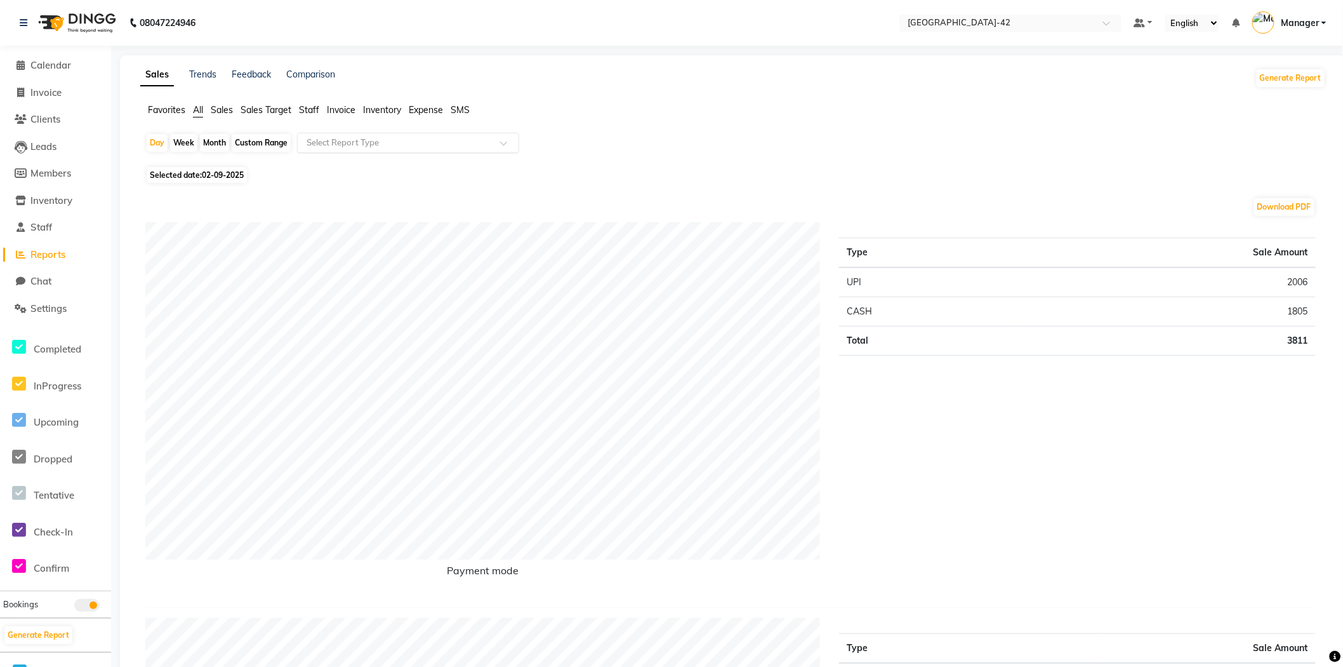
click at [437, 143] on input "text" at bounding box center [395, 142] width 183 height 13
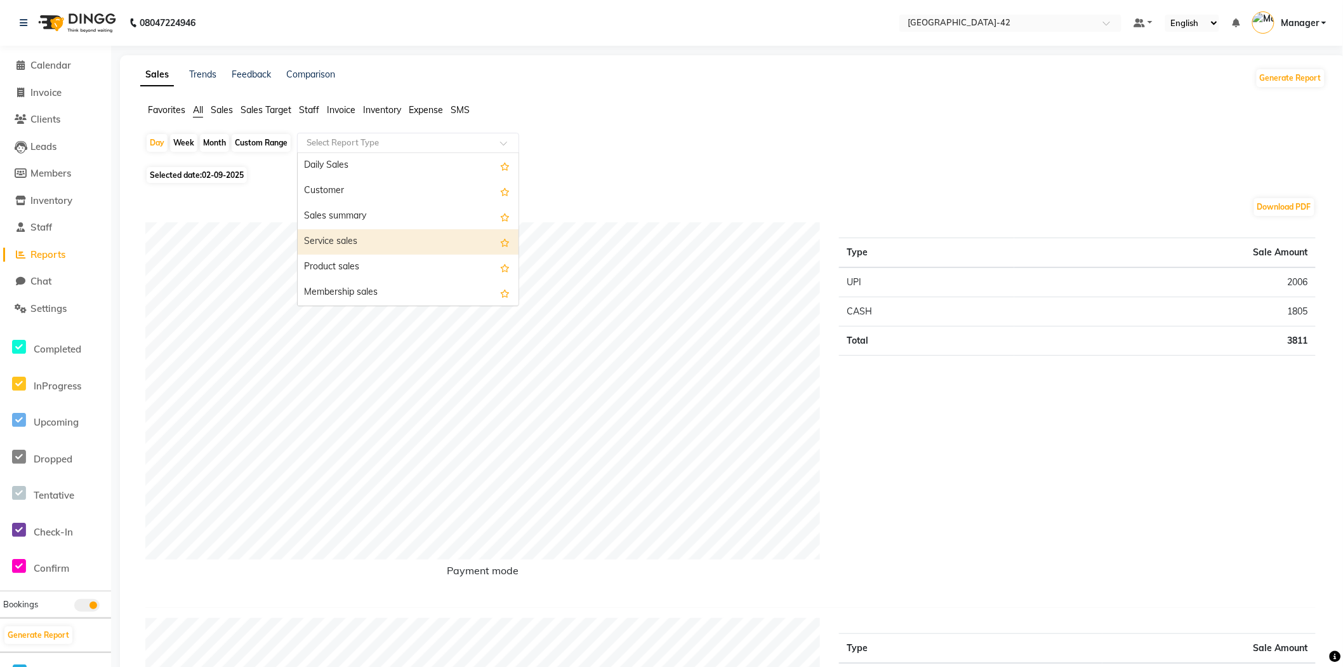
drag, startPoint x: 262, startPoint y: 216, endPoint x: 301, endPoint y: 220, distance: 39.5
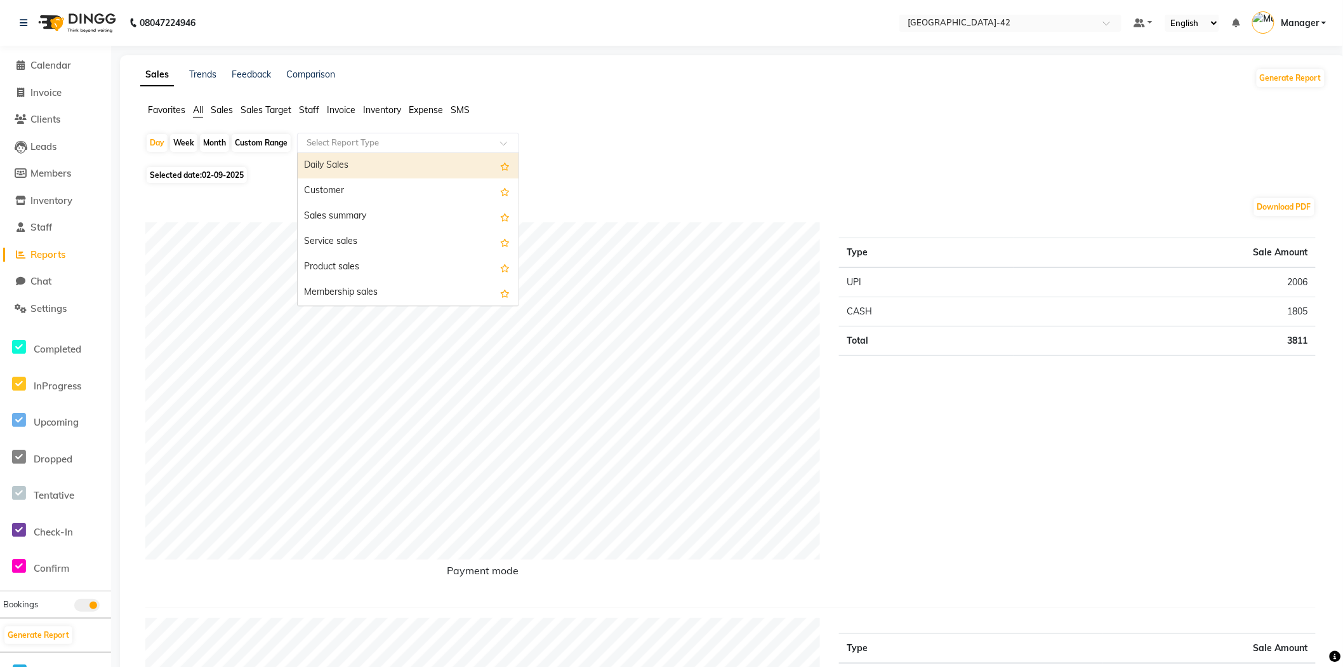
click at [506, 142] on span at bounding box center [508, 146] width 16 height 13
click at [448, 119] on div "Favorites All Sales Sales Target Staff Invoice Inventory Expense SMS" at bounding box center [733, 115] width 1205 height 24
click at [435, 112] on span "Expense" at bounding box center [426, 109] width 34 height 11
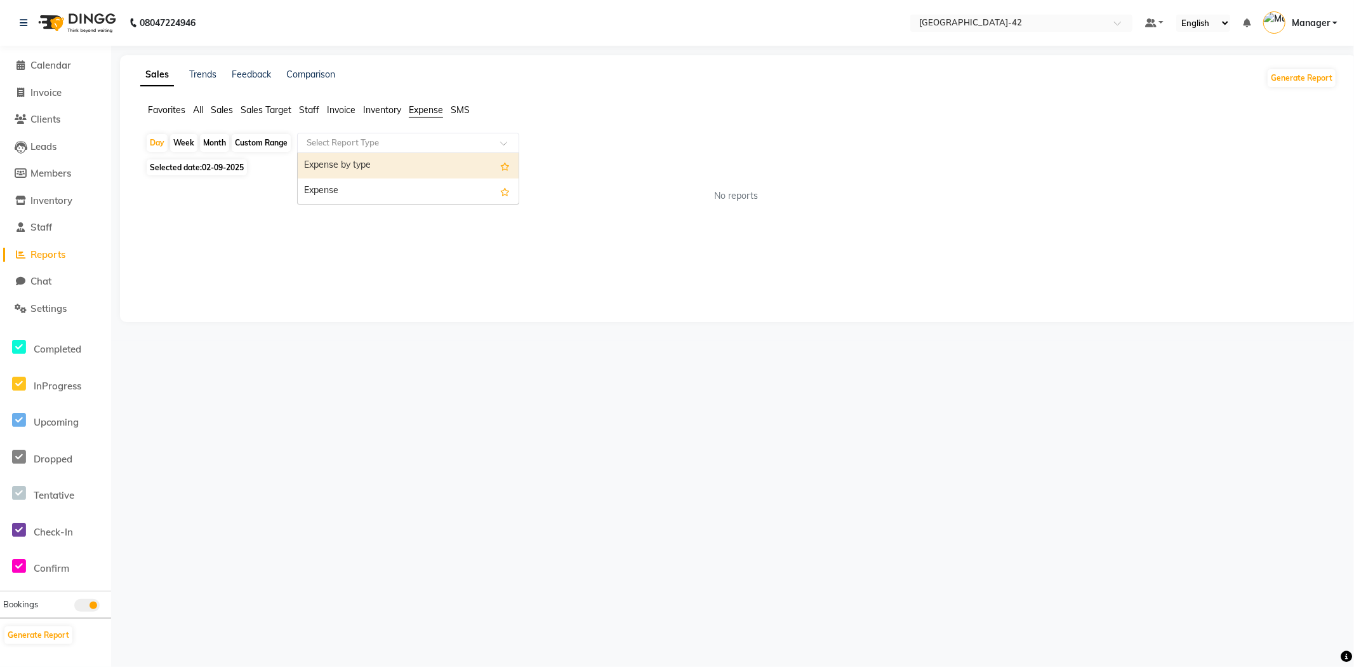
click at [506, 141] on span at bounding box center [508, 146] width 16 height 13
click at [488, 185] on div "Expense" at bounding box center [408, 190] width 221 height 25
select select "full_report"
select select "csv"
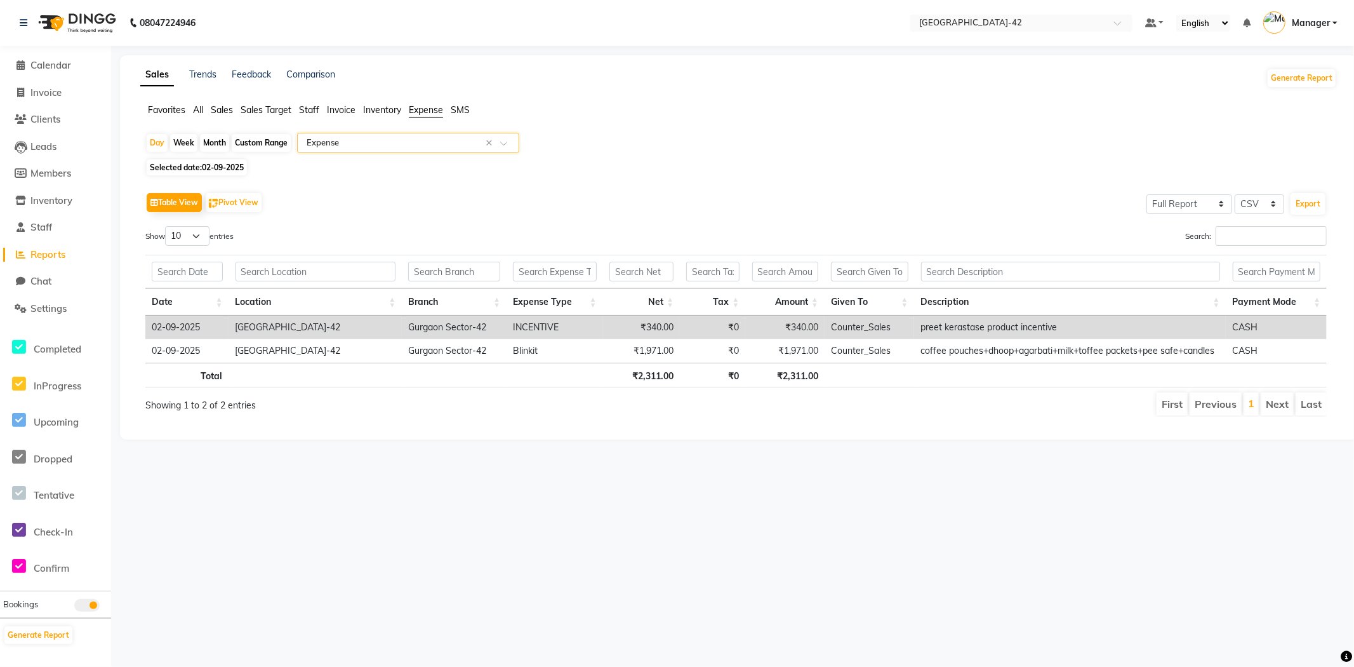
scroll to position [0, 10]
drag, startPoint x: 707, startPoint y: 320, endPoint x: 708, endPoint y: 331, distance: 11.0
click at [708, 328] on td "₹0" at bounding box center [702, 326] width 65 height 23
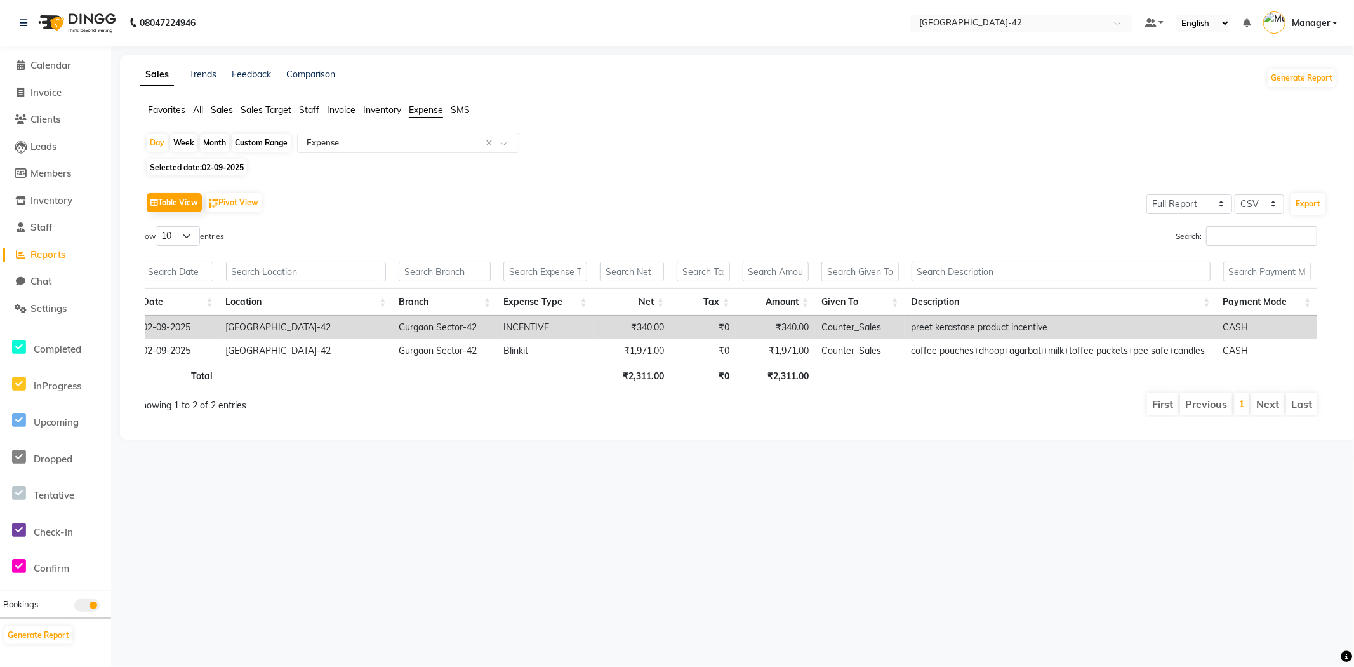
click at [179, 326] on td "02-09-2025" at bounding box center [177, 326] width 83 height 23
click at [505, 136] on div at bounding box center [408, 142] width 221 height 13
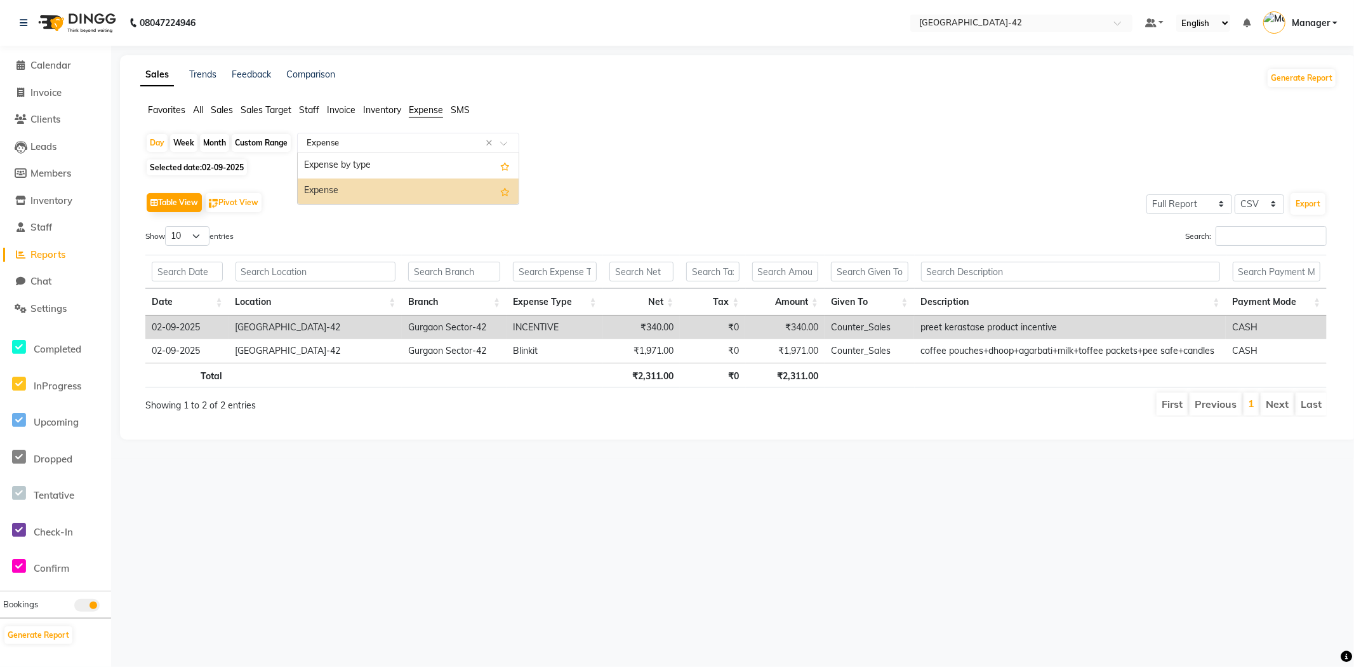
click at [488, 189] on div "Expense" at bounding box center [408, 190] width 221 height 25
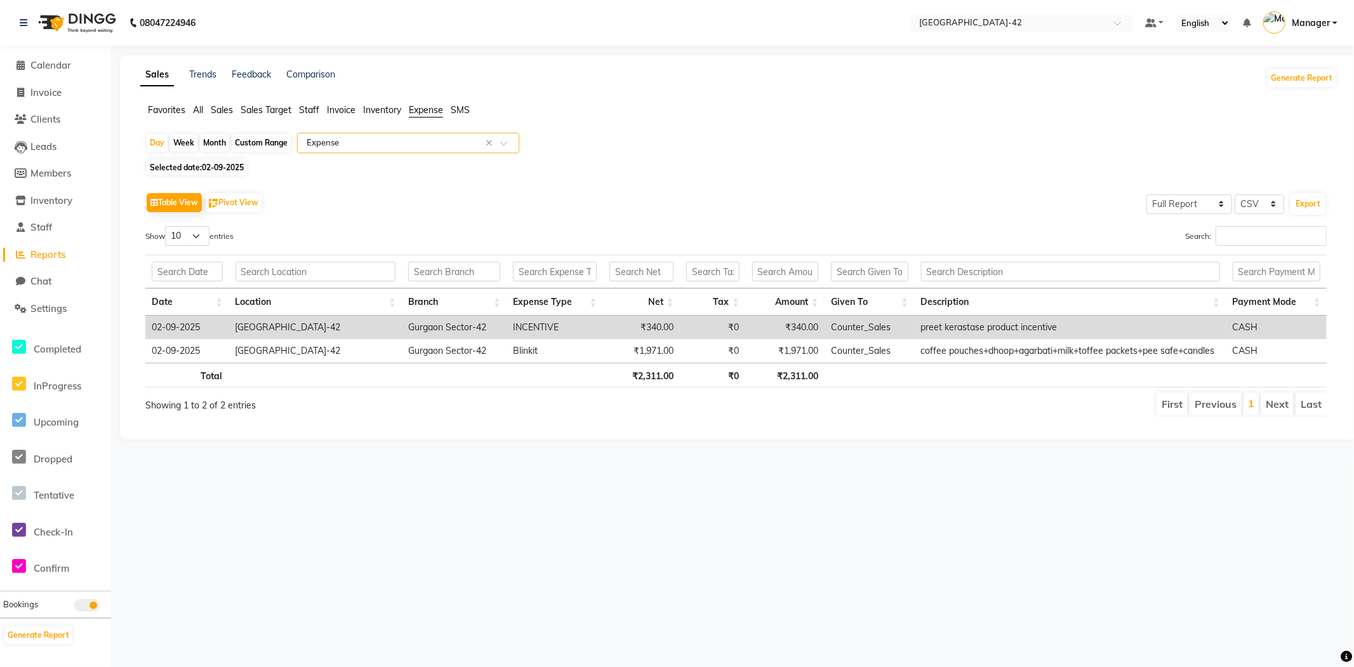
click at [579, 363] on th at bounding box center [555, 374] width 96 height 25
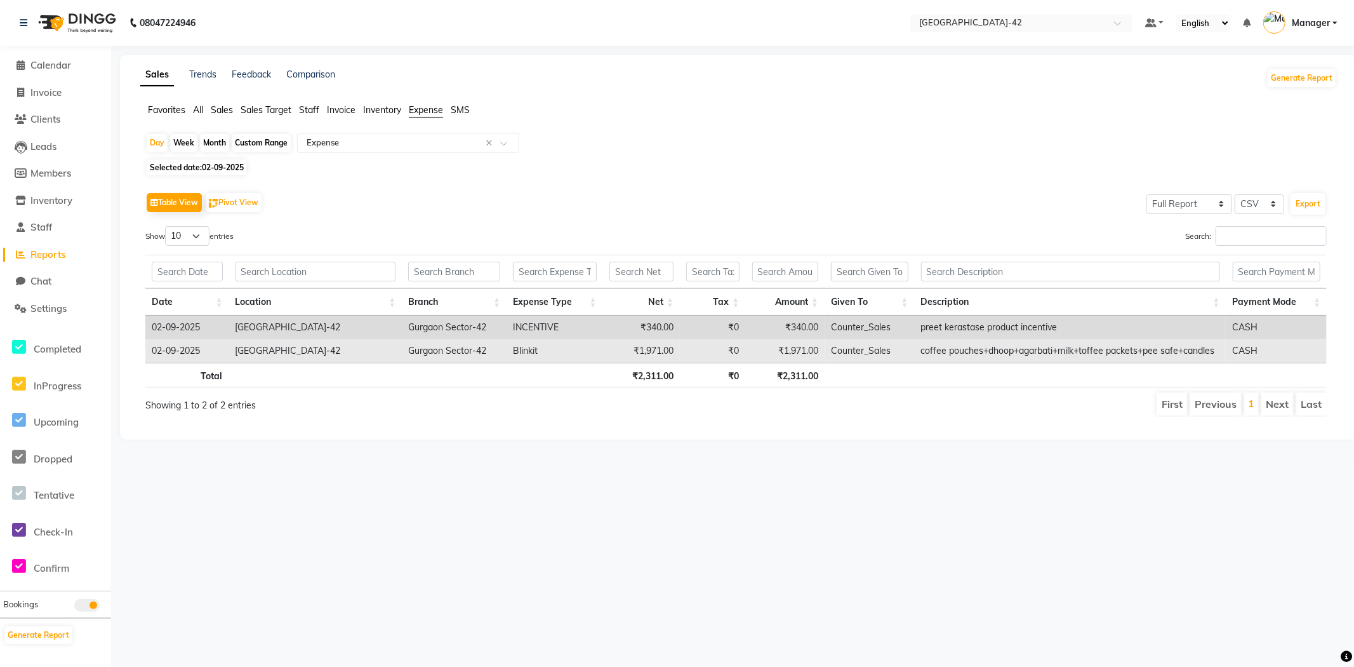
click at [684, 353] on td "₹0" at bounding box center [712, 350] width 65 height 23
click at [1248, 350] on td "CASH" at bounding box center [1276, 350] width 101 height 23
click at [1252, 348] on td "CASH" at bounding box center [1276, 350] width 101 height 23
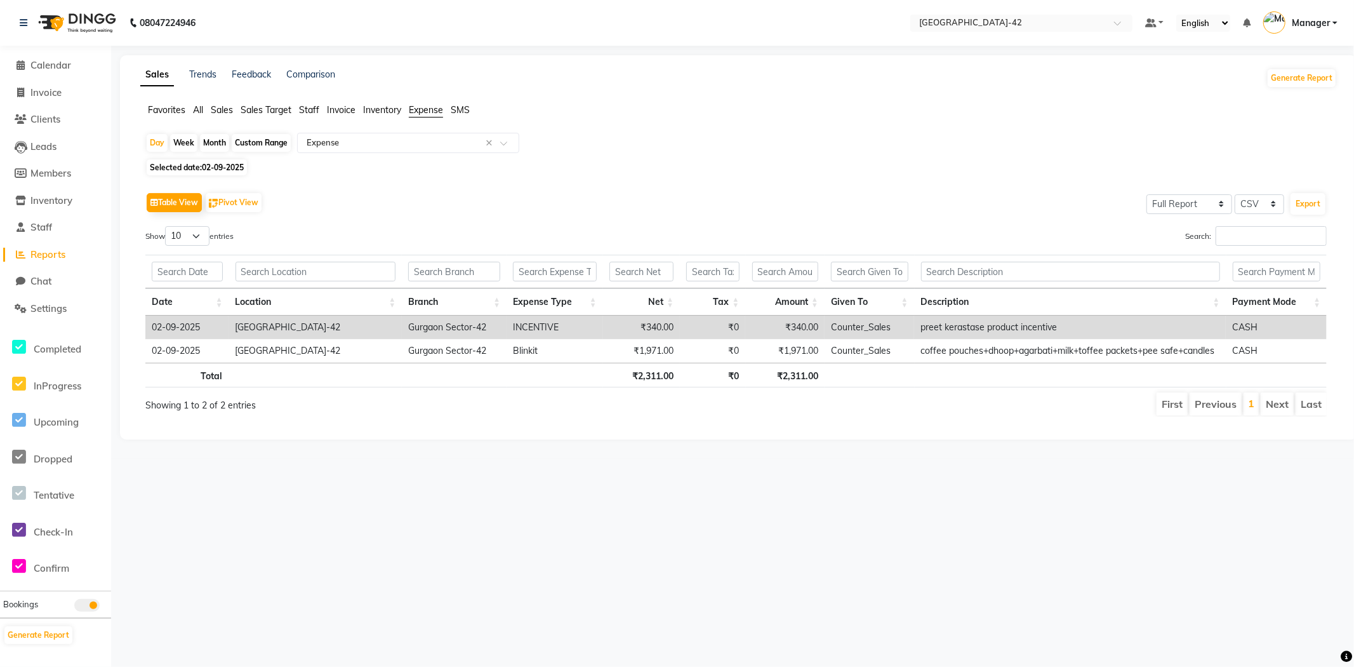
scroll to position [0, 10]
click at [514, 147] on div "Select Report Type × Expense ×" at bounding box center [408, 143] width 222 height 20
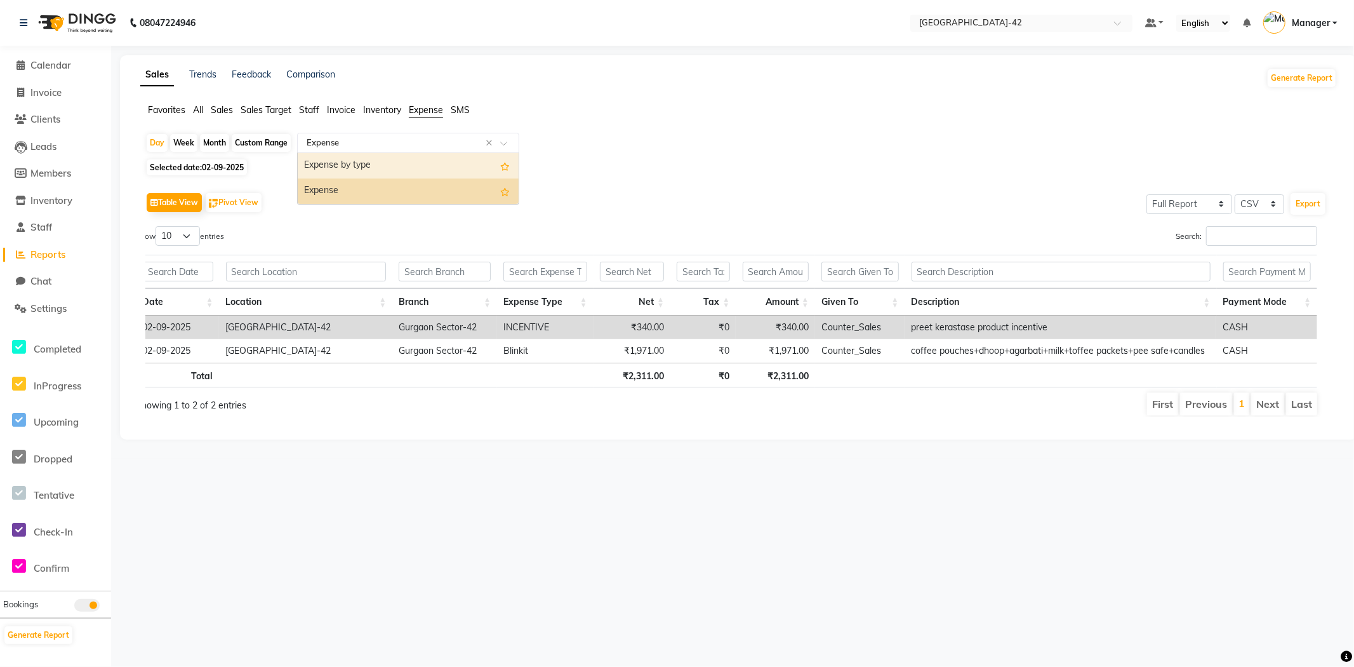
click at [446, 157] on div "Expense by type" at bounding box center [408, 165] width 221 height 25
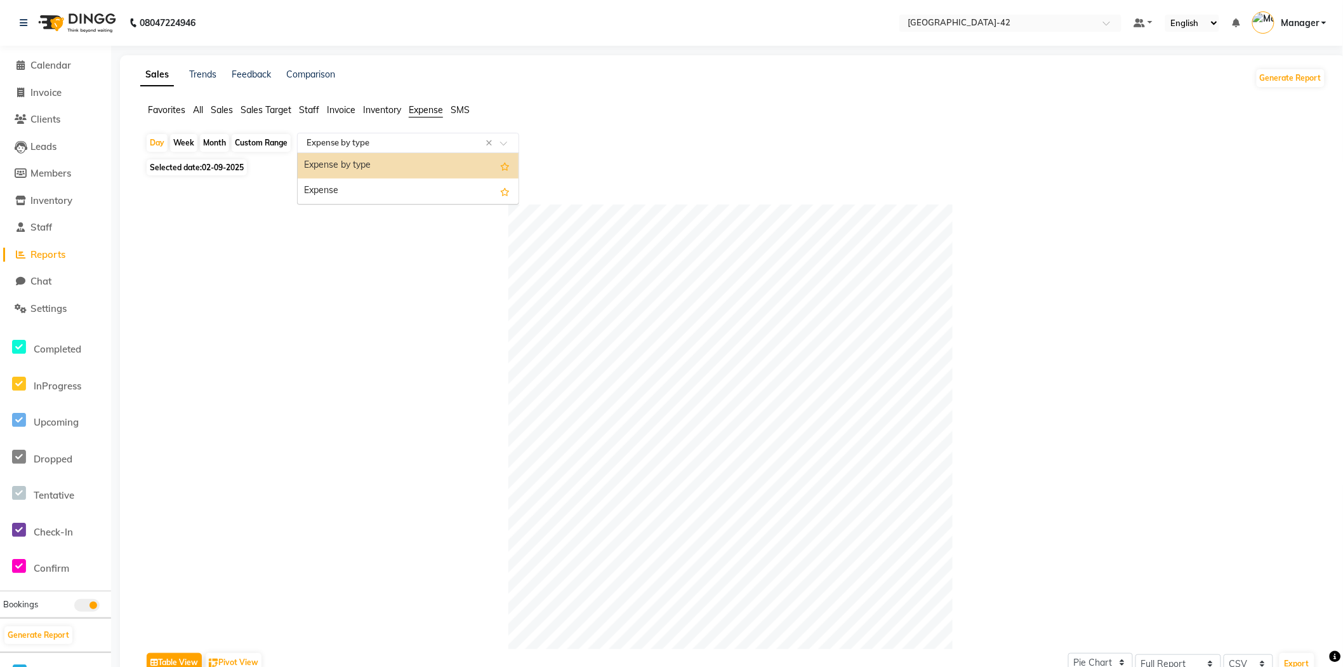
drag, startPoint x: 510, startPoint y: 138, endPoint x: 496, endPoint y: 185, distance: 48.6
click at [510, 143] on div "Select Report Type × Expense by type ×" at bounding box center [408, 143] width 222 height 20
click at [486, 197] on div "Expense" at bounding box center [408, 190] width 221 height 25
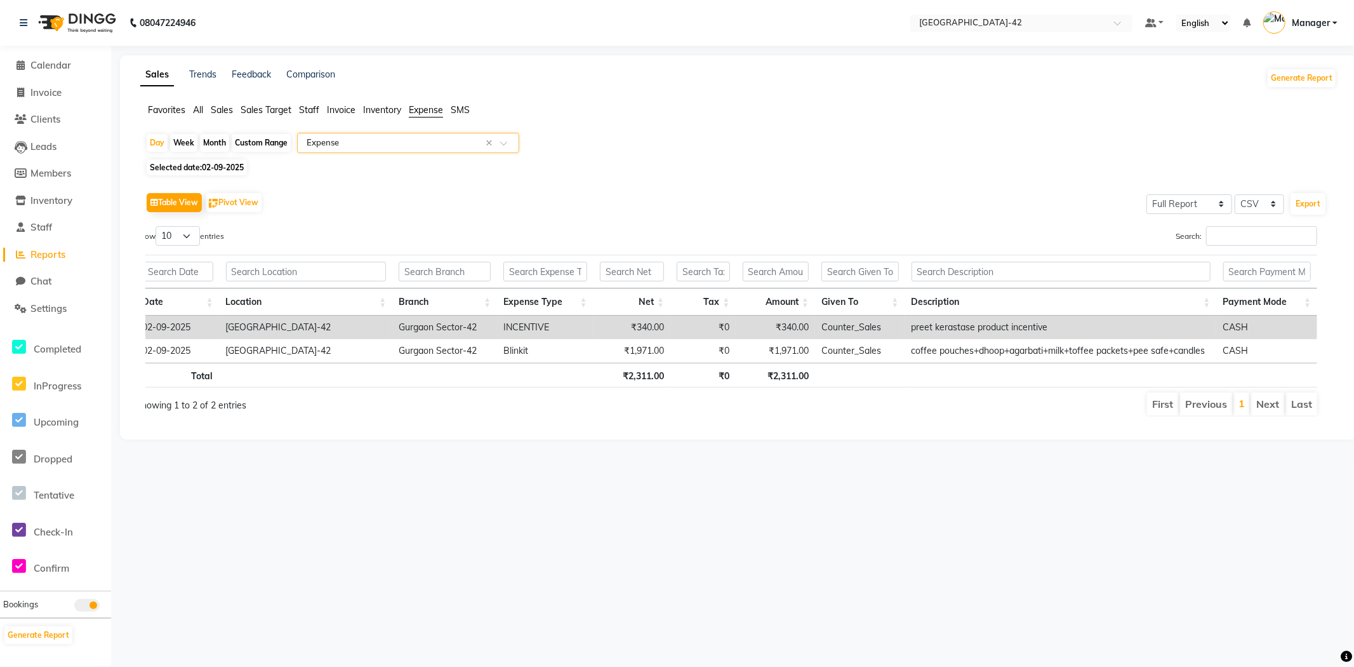
click at [1285, 327] on td "CASH" at bounding box center [1266, 326] width 101 height 23
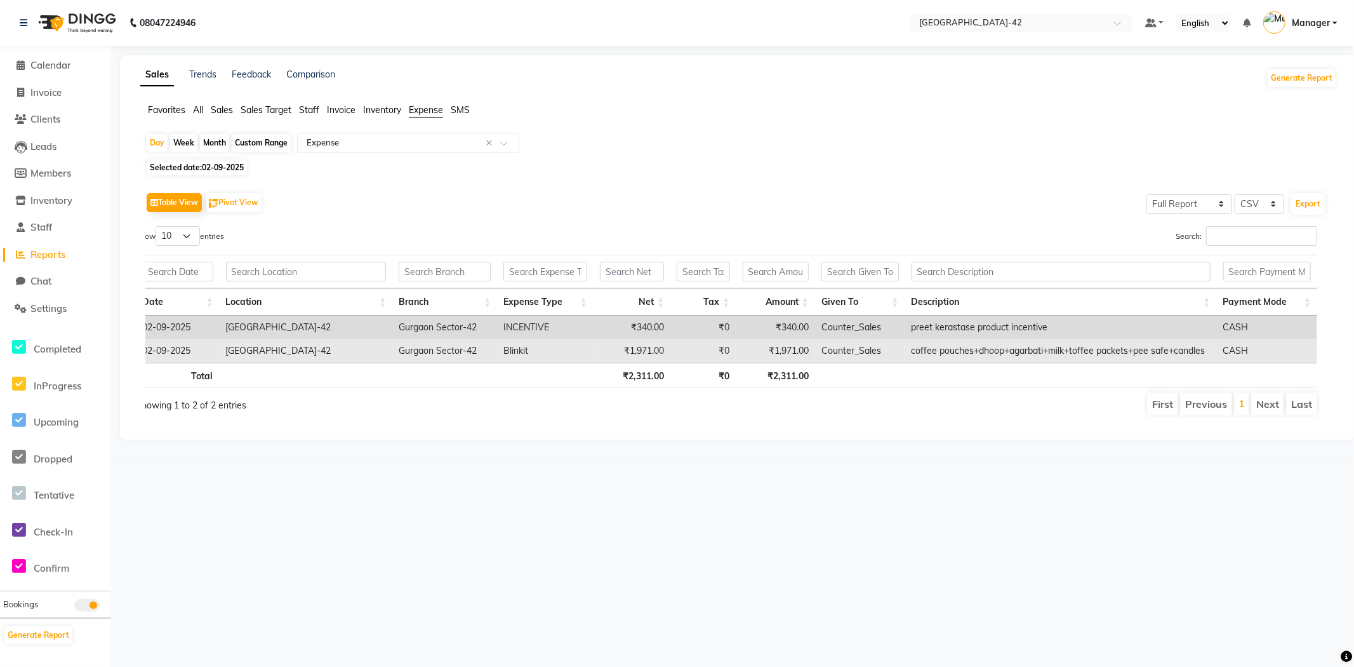
click at [1270, 346] on td "CASH" at bounding box center [1266, 350] width 101 height 23
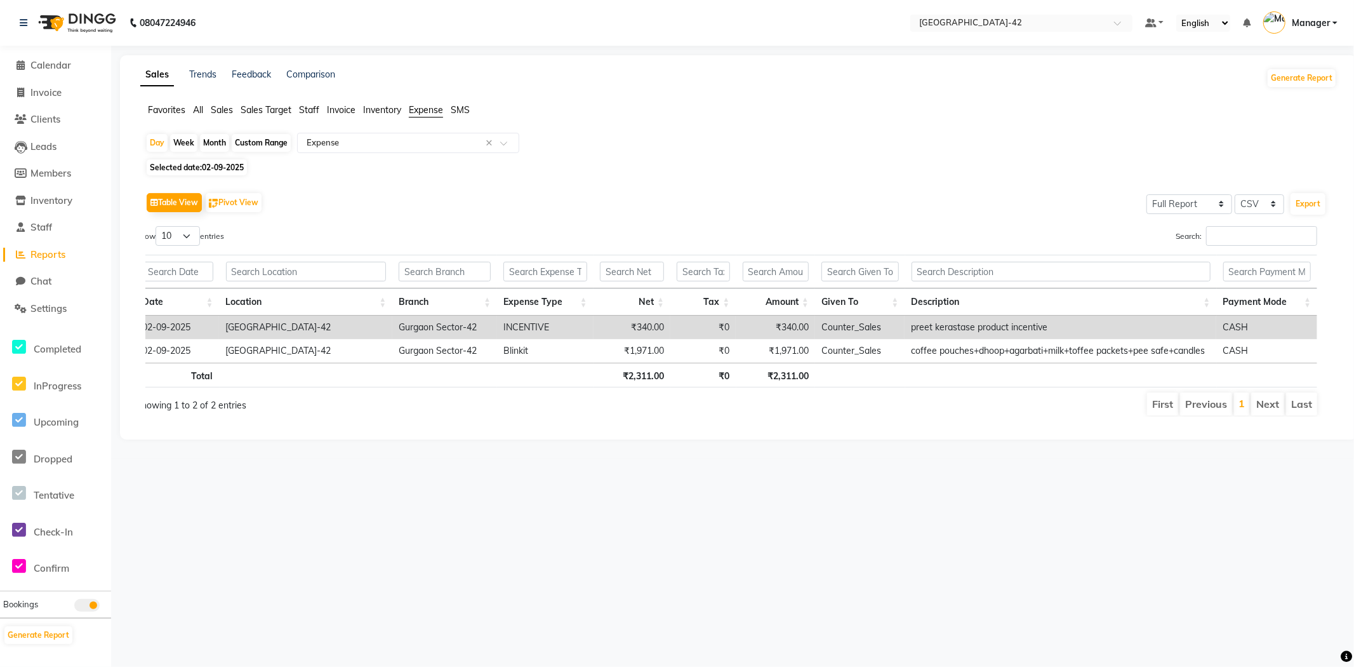
drag, startPoint x: 1270, startPoint y: 345, endPoint x: 585, endPoint y: 246, distance: 692.2
click at [597, 242] on div "Show 10 25 50 100 entries" at bounding box center [426, 238] width 581 height 25
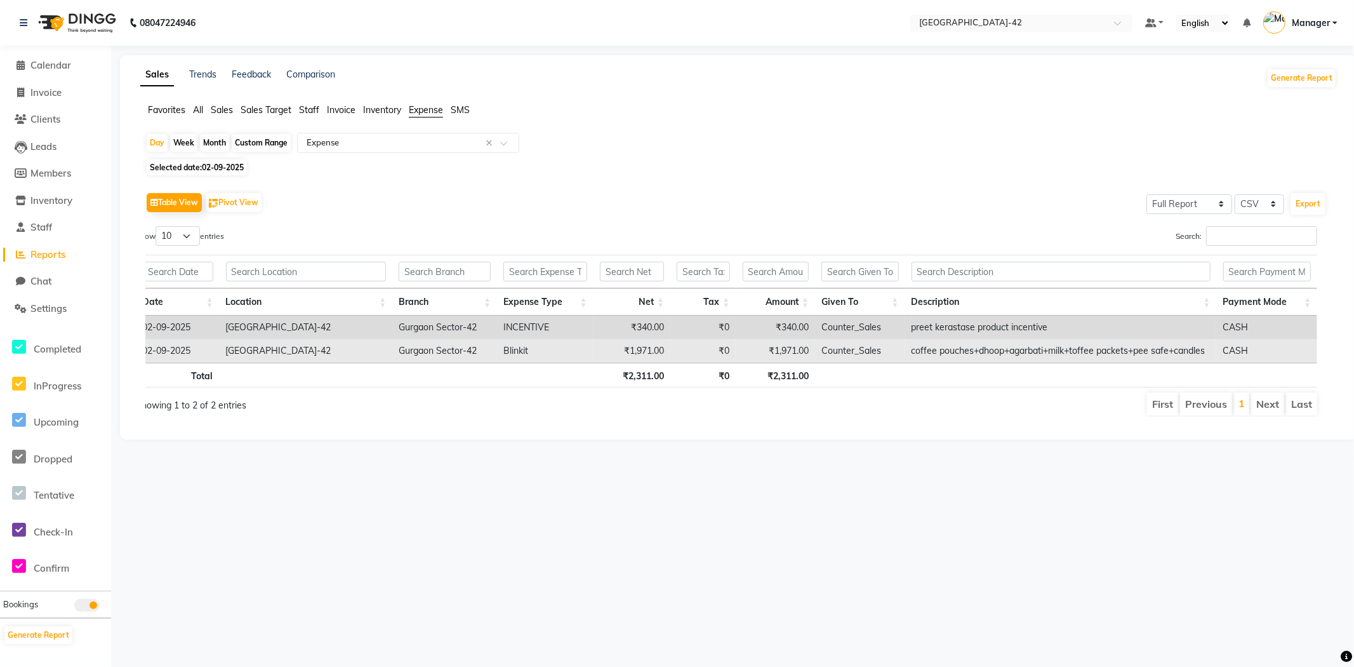
click at [163, 350] on td "02-09-2025" at bounding box center [177, 350] width 83 height 23
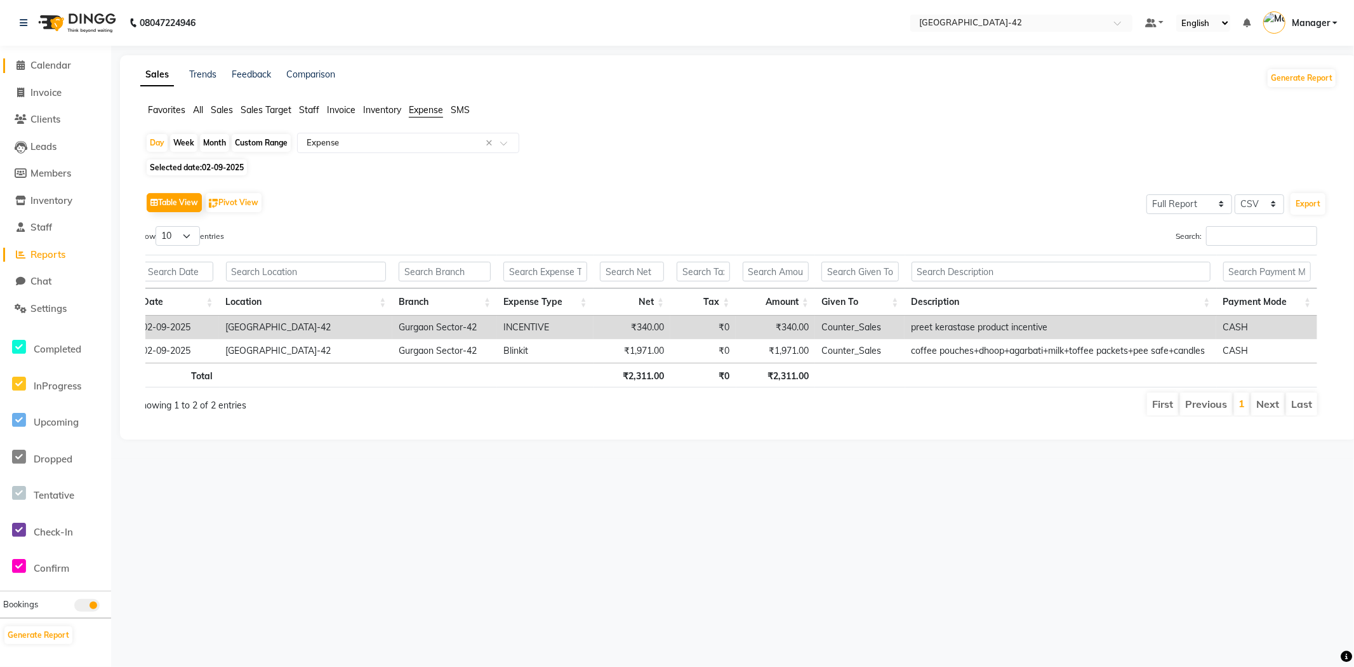
click at [34, 71] on link "Calendar" at bounding box center [55, 65] width 105 height 15
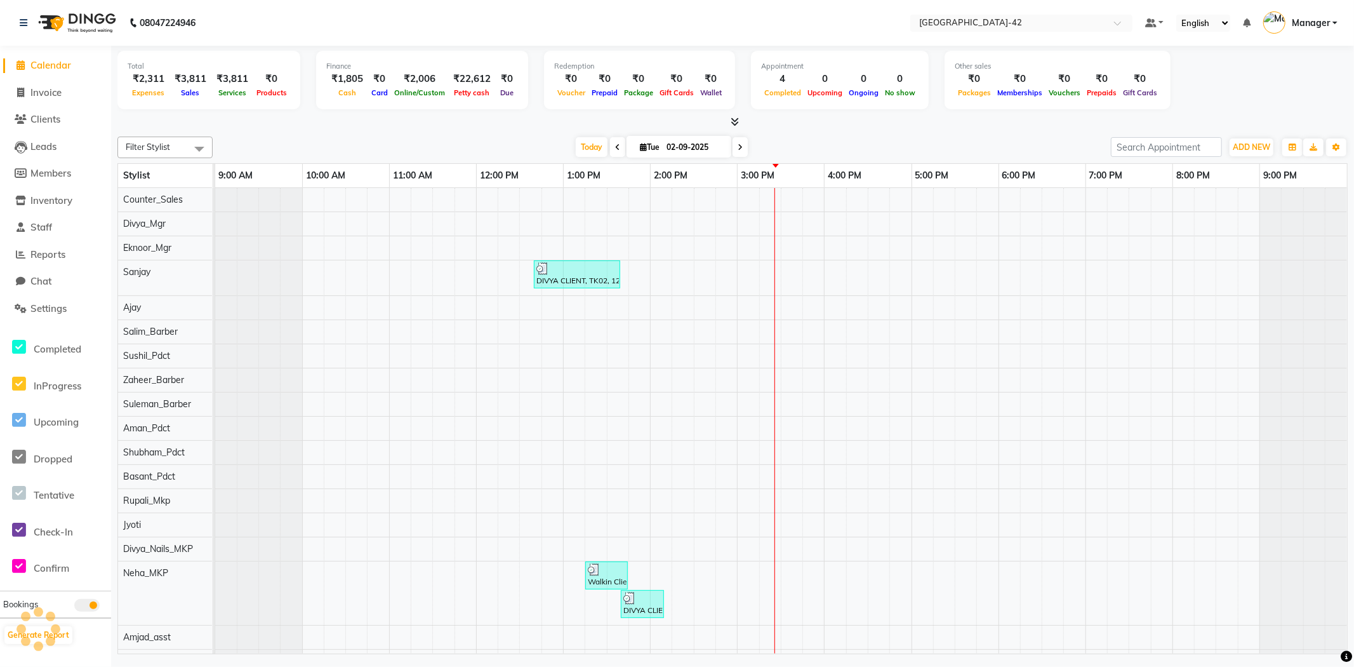
scroll to position [0, 10]
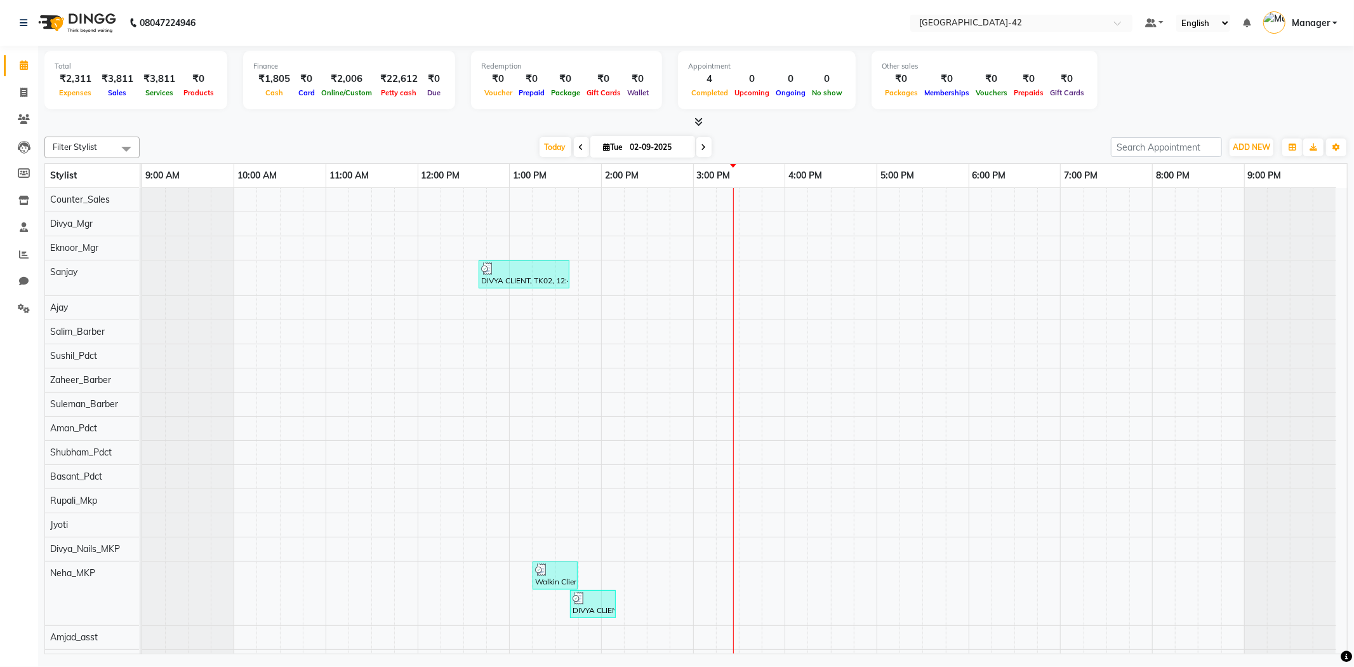
click at [70, 77] on div "₹2,311" at bounding box center [76, 79] width 42 height 15
click at [1263, 151] on span "ADD NEW" at bounding box center [1251, 147] width 37 height 10
click at [20, 275] on span at bounding box center [24, 281] width 22 height 15
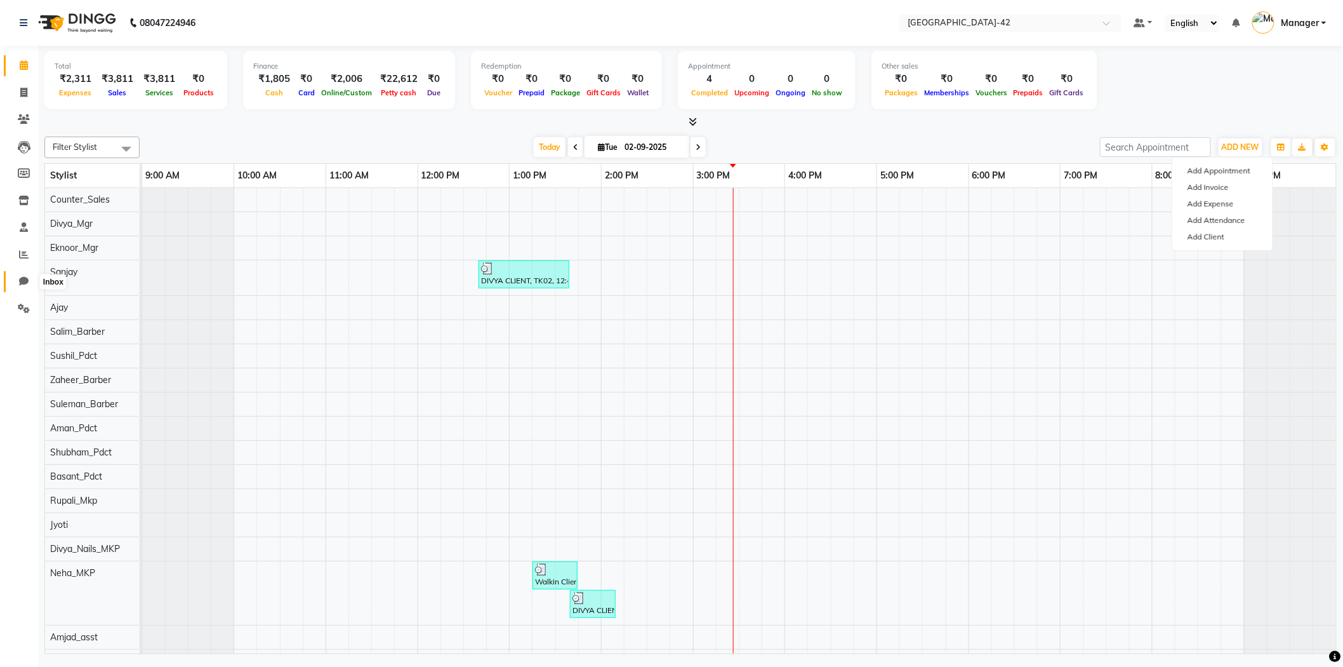
select select "100"
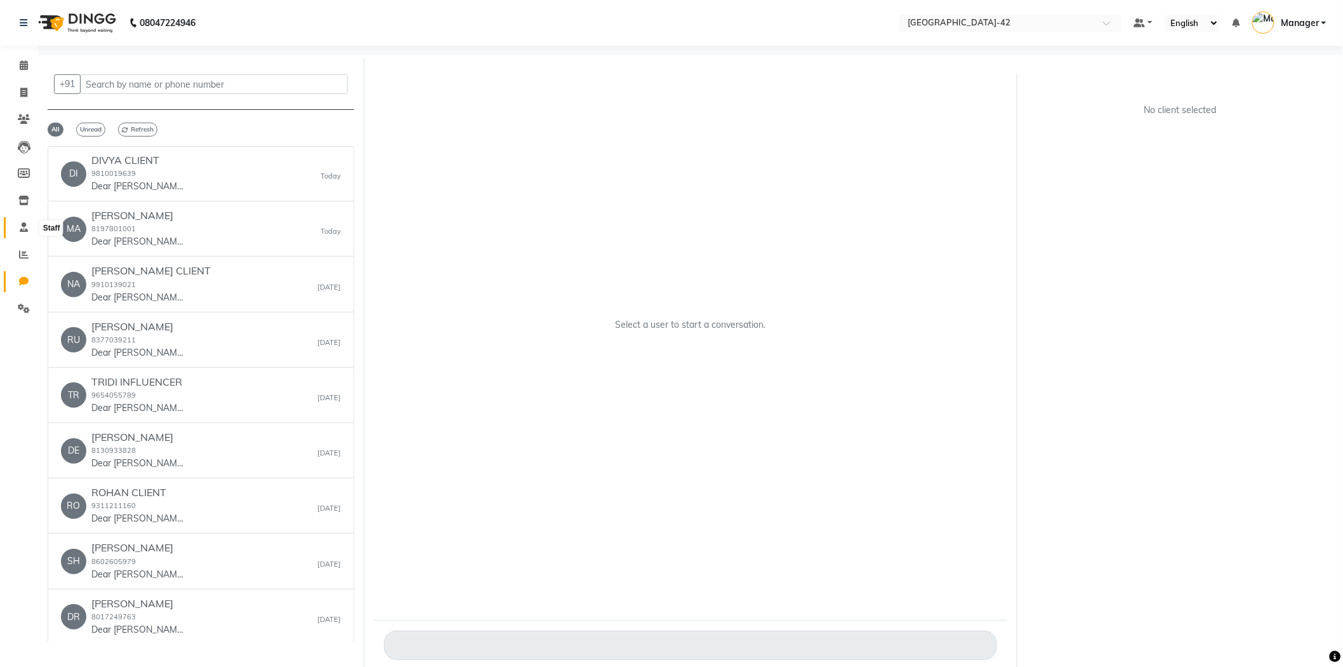
click at [25, 233] on span at bounding box center [24, 227] width 22 height 15
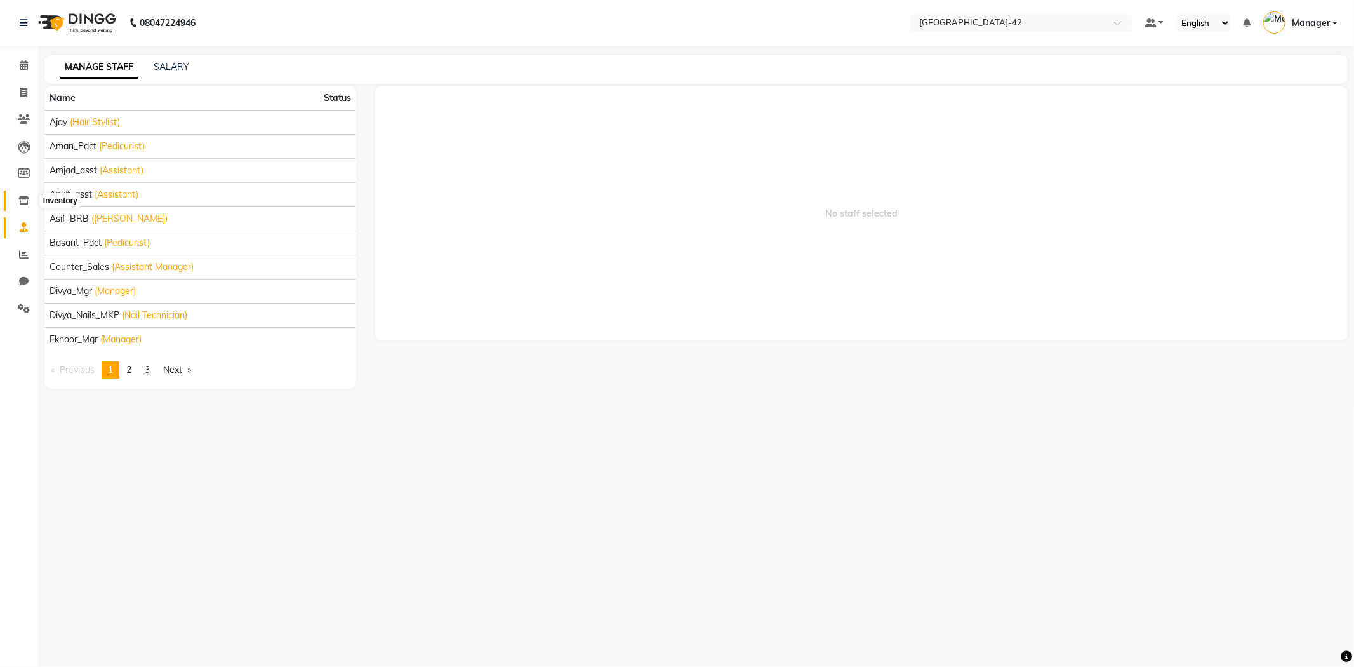
click at [20, 201] on icon at bounding box center [23, 201] width 11 height 10
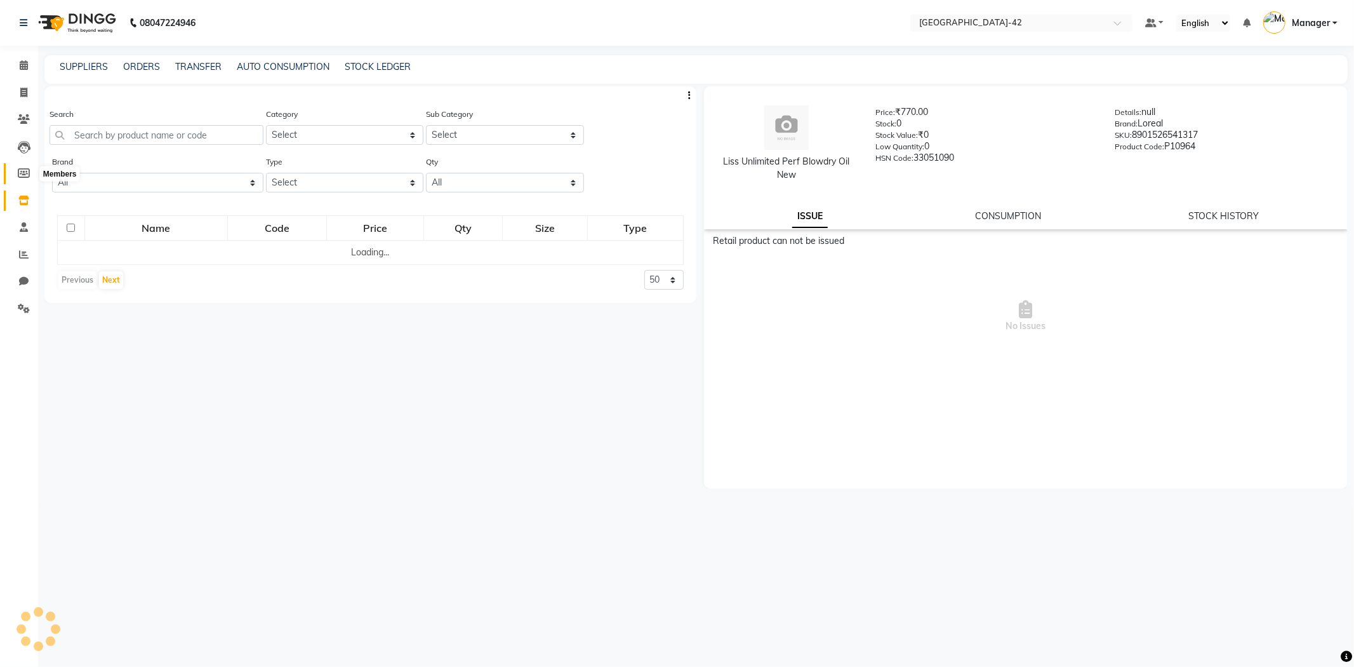
click at [24, 175] on icon at bounding box center [24, 173] width 12 height 10
select select
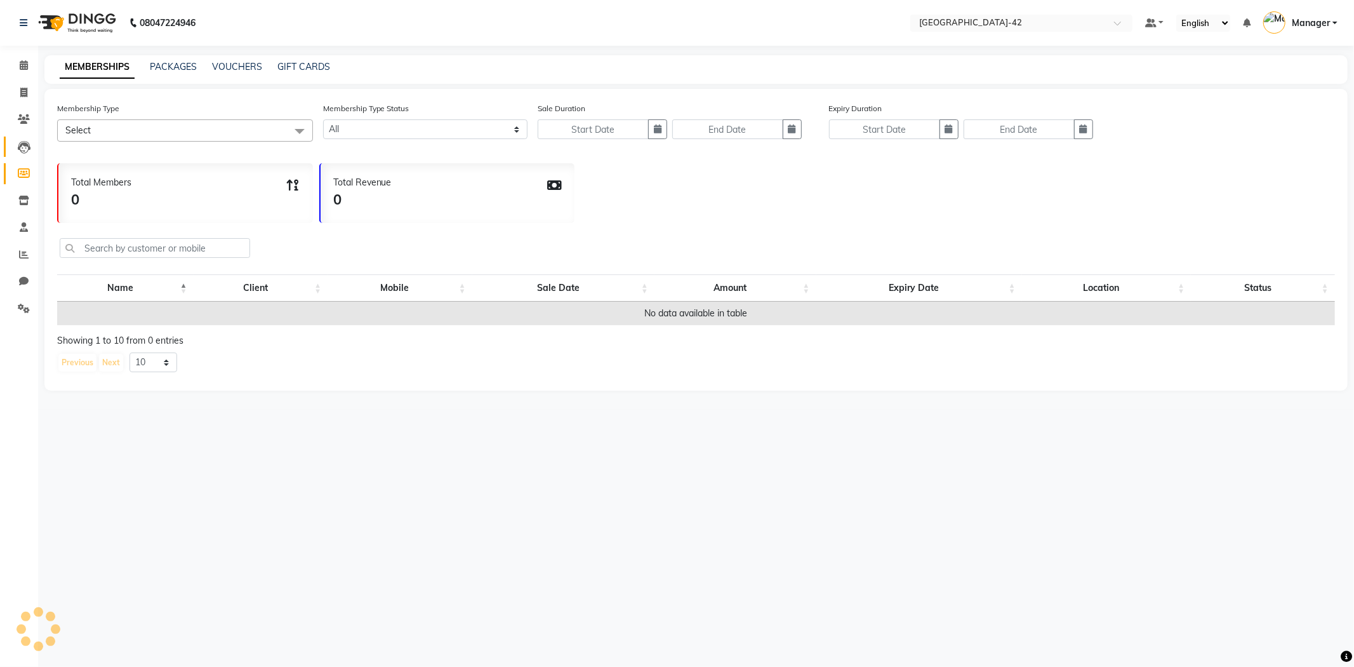
click at [25, 155] on link "Leads" at bounding box center [19, 146] width 30 height 21
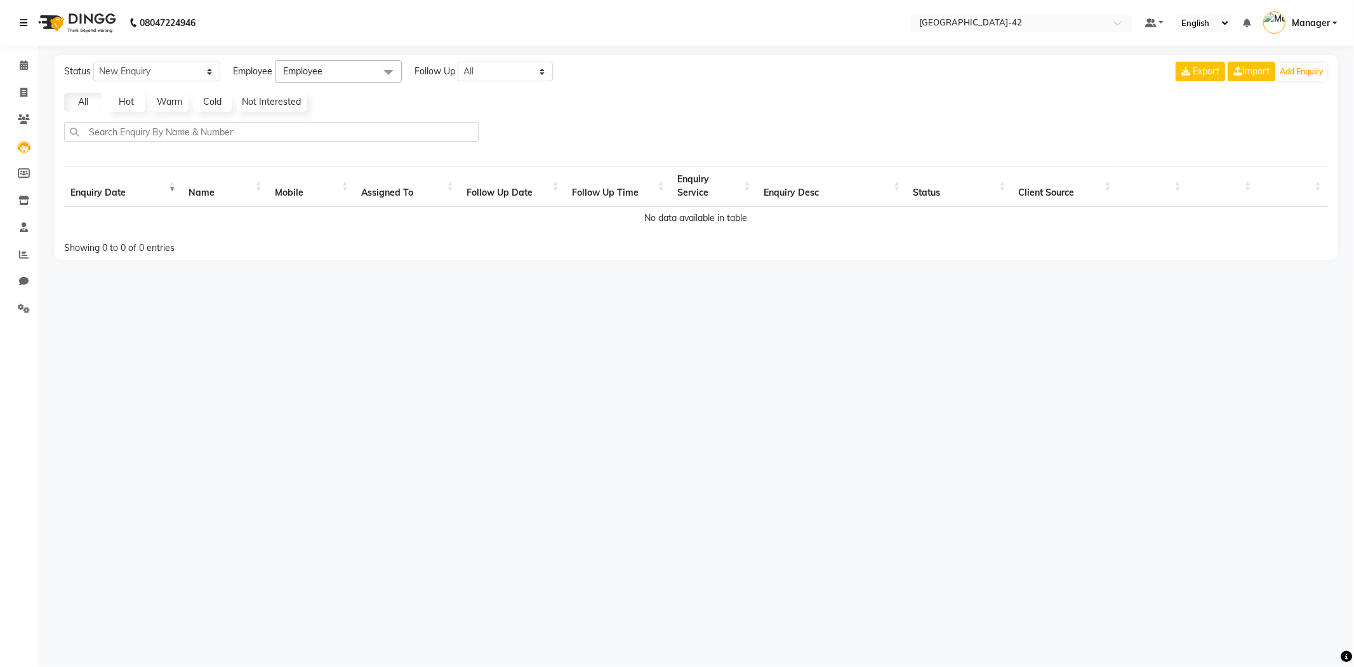
click at [23, 19] on icon at bounding box center [24, 22] width 8 height 9
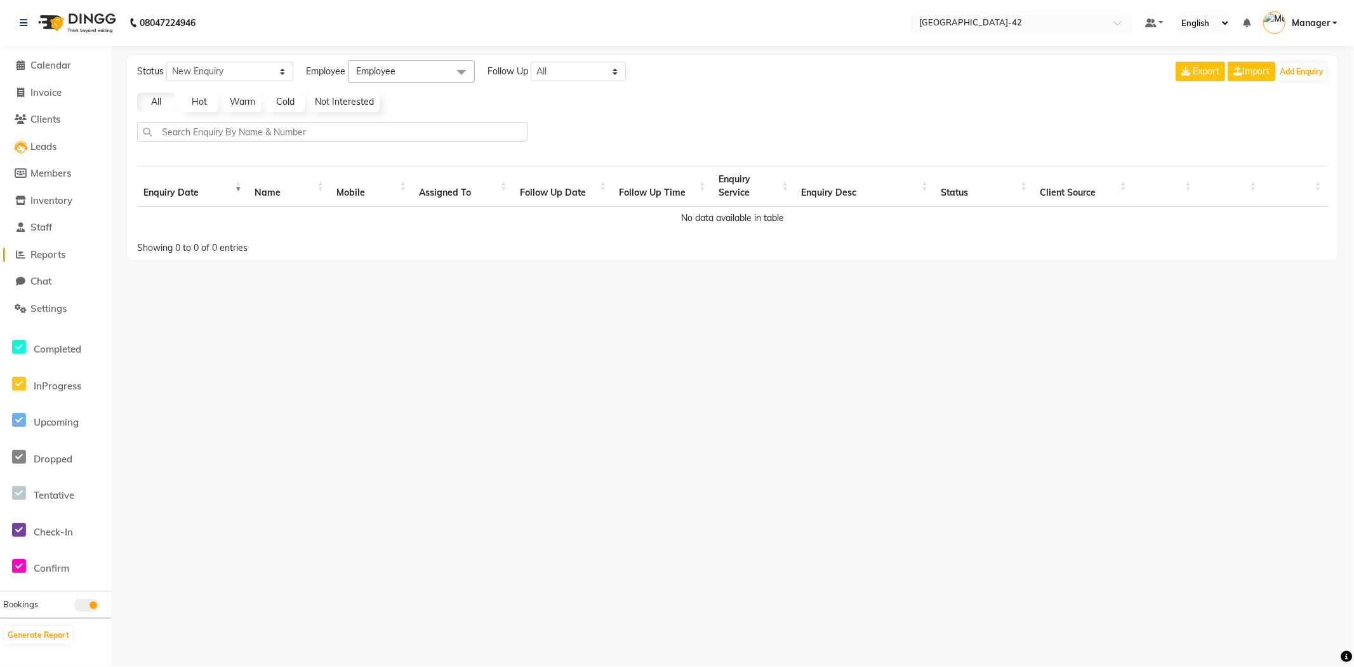
click at [55, 251] on span "Reports" at bounding box center [47, 254] width 35 height 12
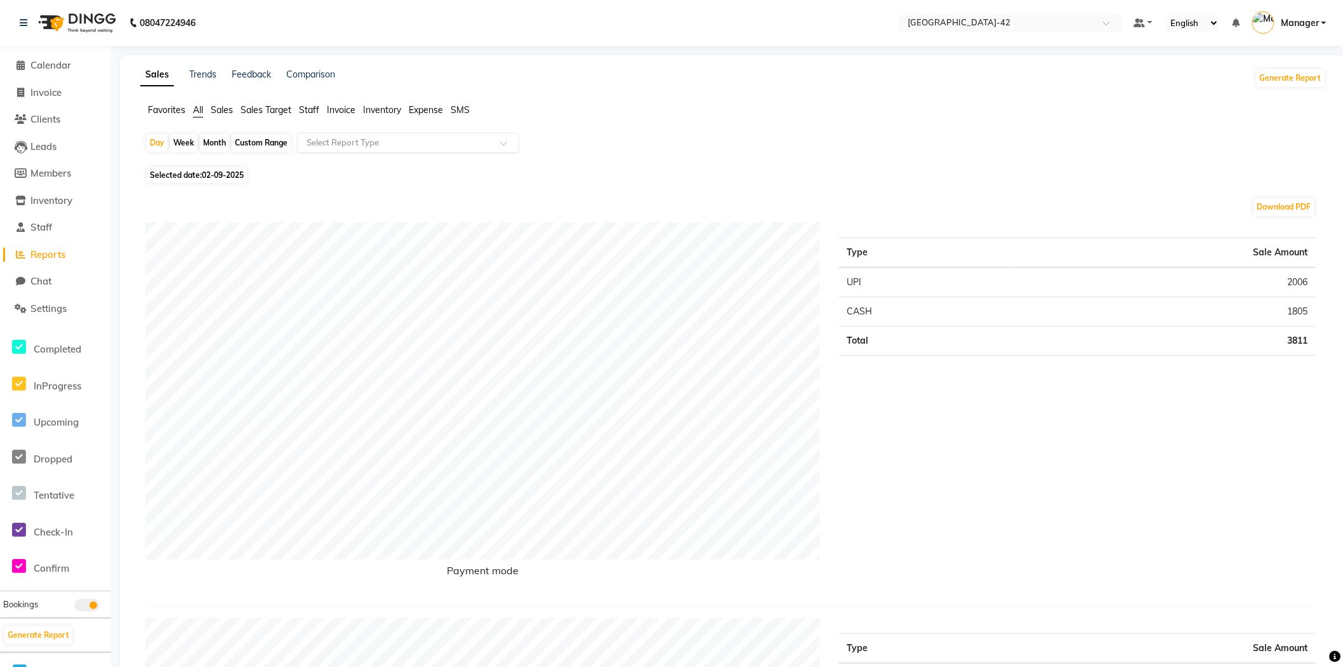
click at [479, 138] on input "text" at bounding box center [395, 142] width 183 height 13
click at [415, 105] on span "Expense" at bounding box center [426, 109] width 34 height 11
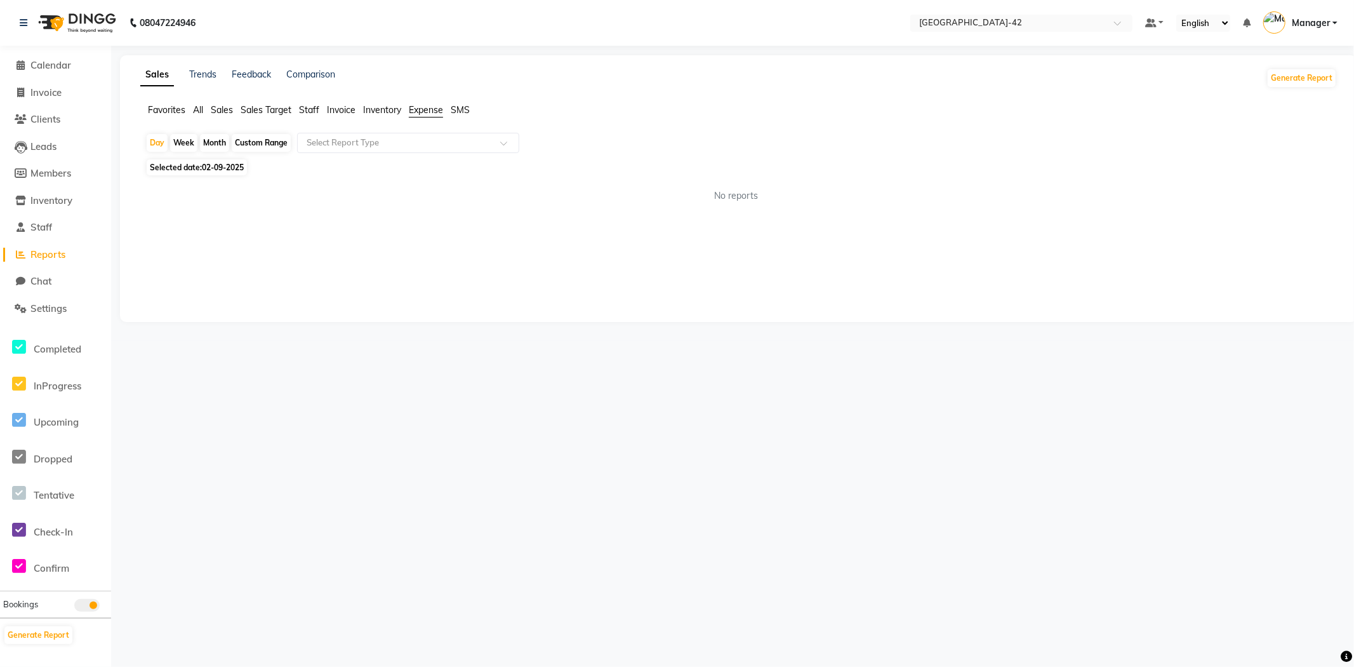
click at [166, 170] on span "Selected date: 02-09-2025" at bounding box center [197, 167] width 100 height 16
select select "9"
select select "2025"
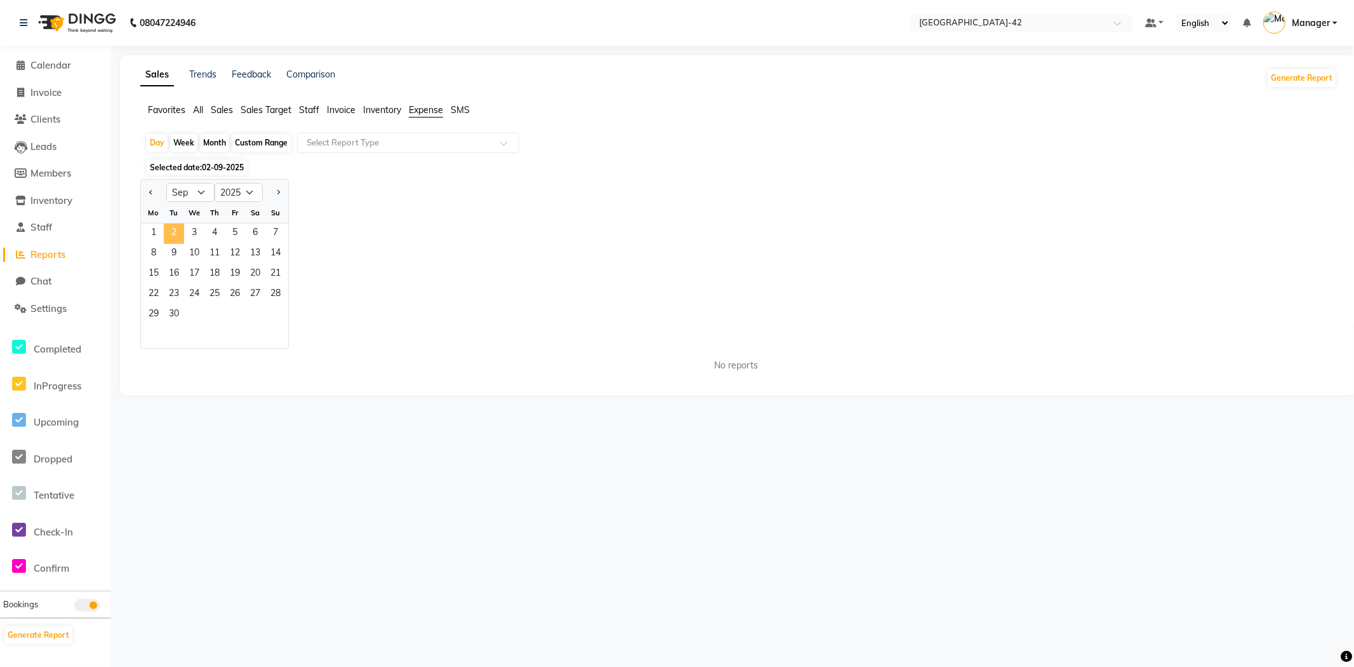
click at [173, 231] on span "2" at bounding box center [174, 233] width 20 height 20
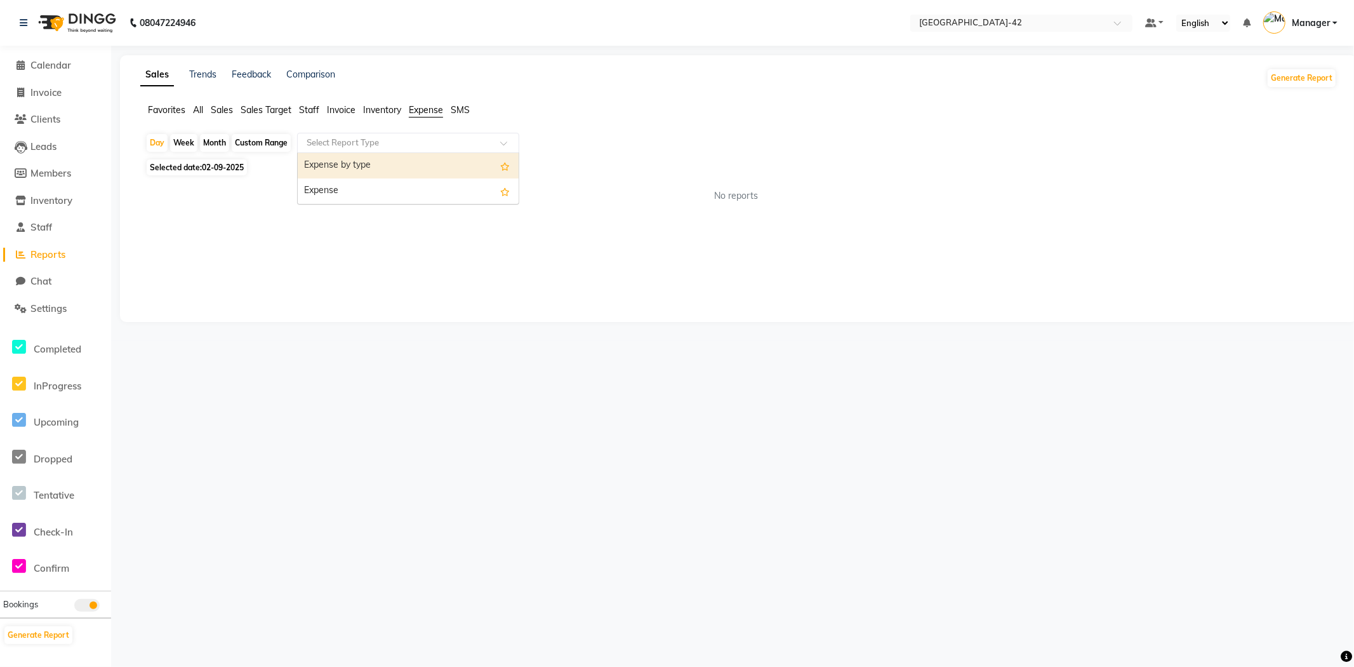
click at [407, 140] on input "text" at bounding box center [395, 142] width 183 height 13
click at [397, 187] on div "Expense" at bounding box center [408, 190] width 221 height 25
select select "full_report"
select select "csv"
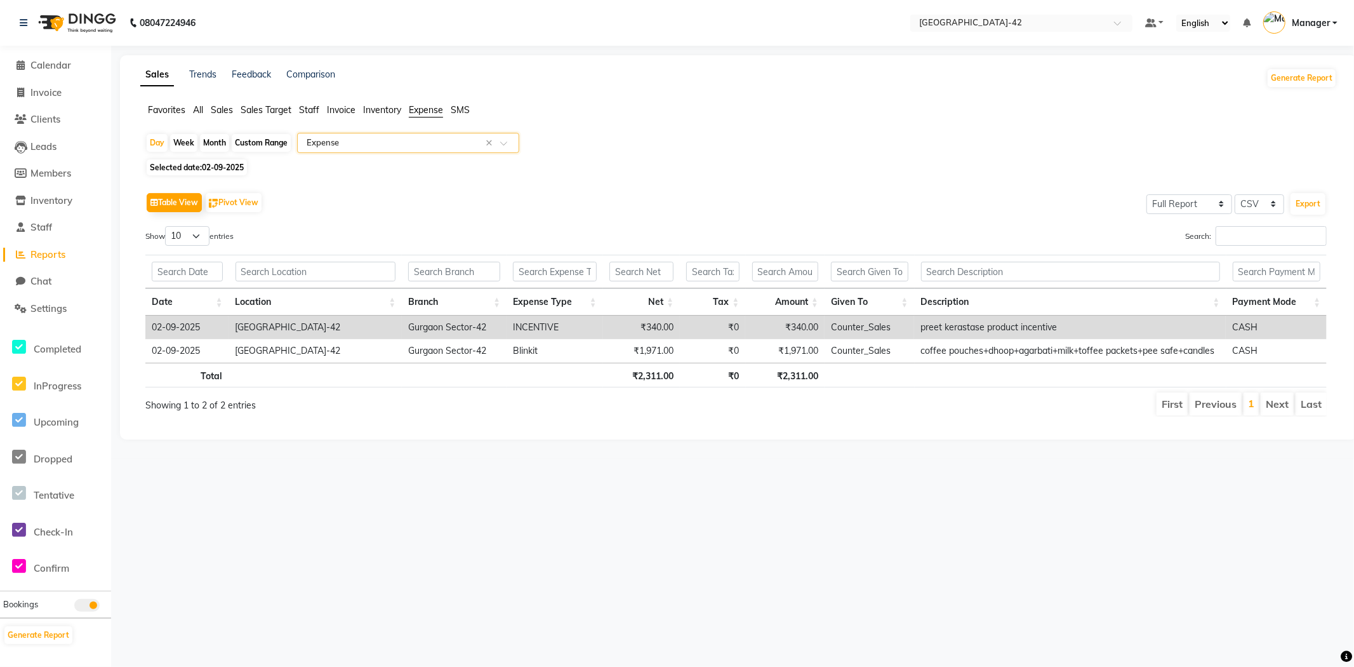
scroll to position [0, 10]
click at [1282, 331] on td "CASH" at bounding box center [1266, 326] width 101 height 23
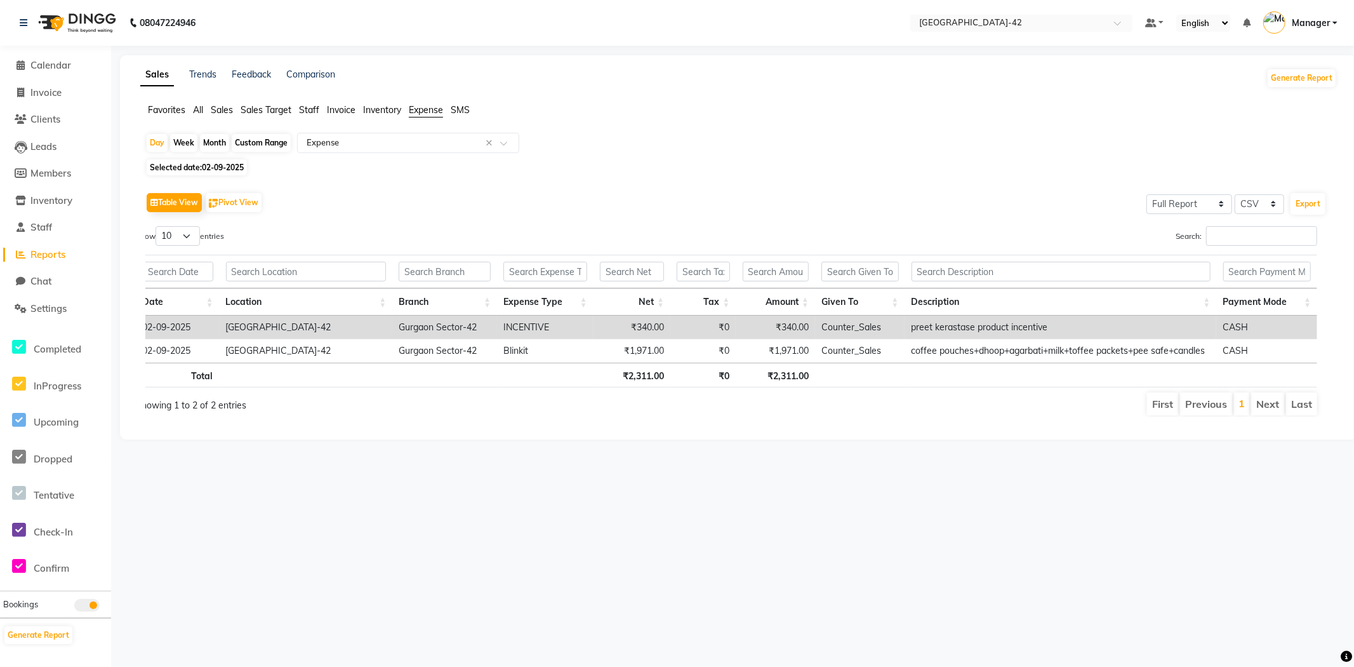
drag, startPoint x: 1282, startPoint y: 331, endPoint x: 659, endPoint y: 145, distance: 650.5
click at [659, 145] on div "Day Week Month Custom Range Select Report Type × Expense ×" at bounding box center [738, 144] width 1186 height 23
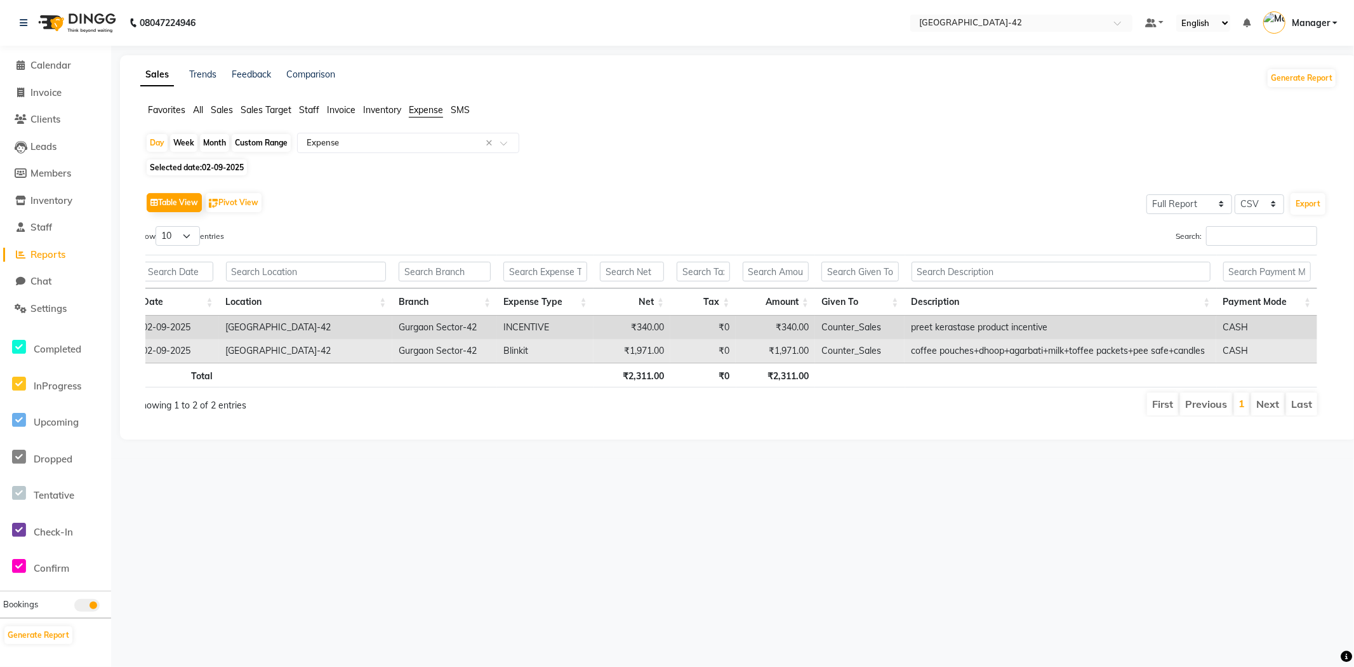
click at [302, 352] on td "[GEOGRAPHIC_DATA]-42" at bounding box center [305, 350] width 173 height 23
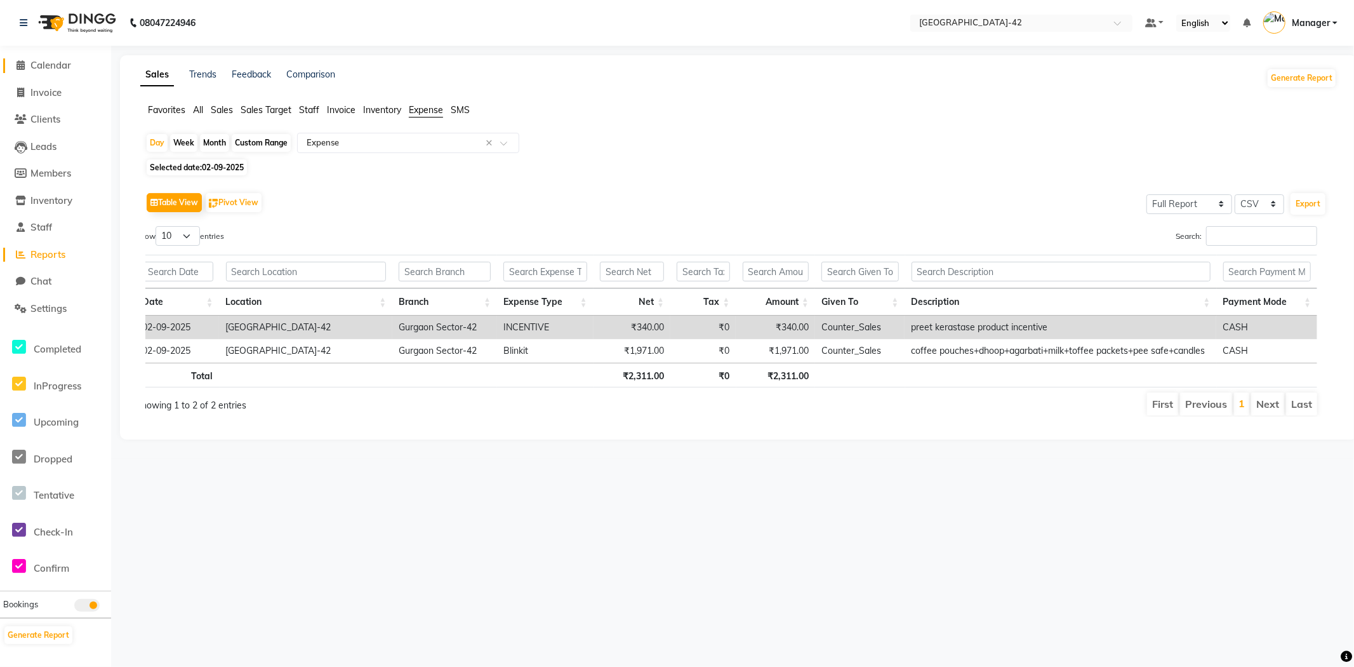
click at [51, 64] on span "Calendar" at bounding box center [50, 65] width 41 height 12
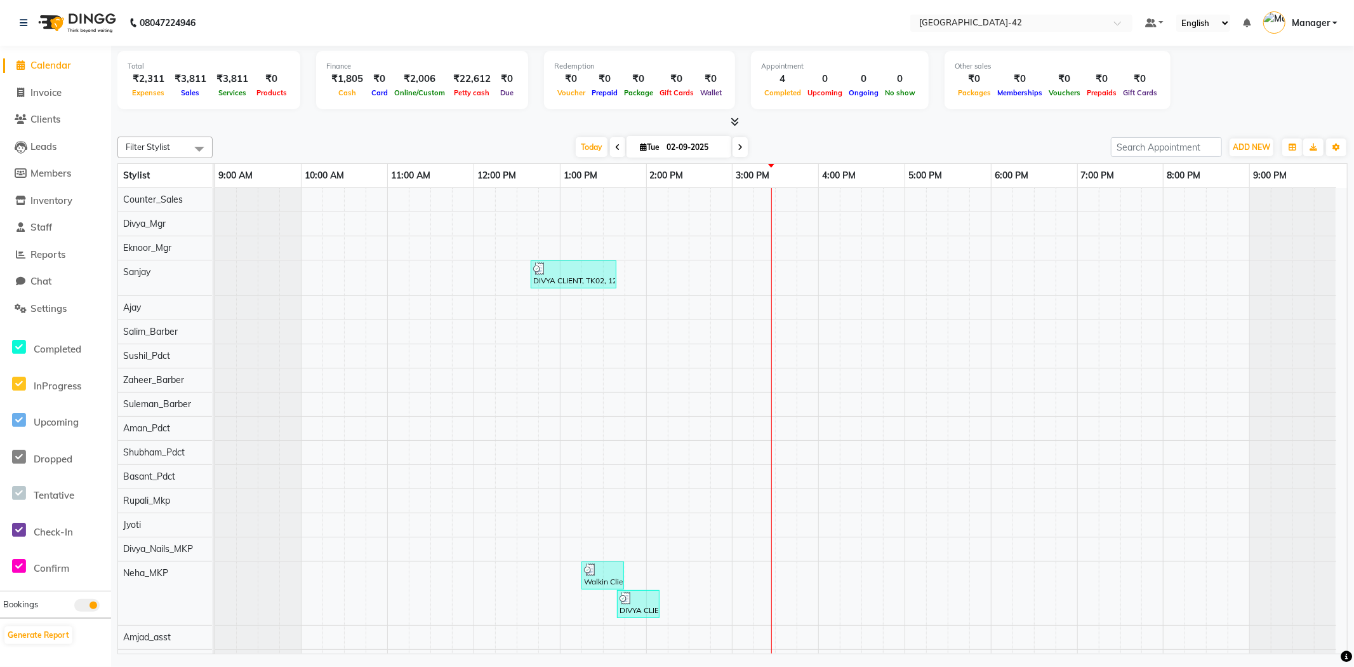
click at [503, 328] on div "DIVYA CLIENT, TK02, 12:40 PM-01:40 PM, Cr.Stylist Cut(F) (₹2000) Walkin Client …" at bounding box center [781, 545] width 1132 height 714
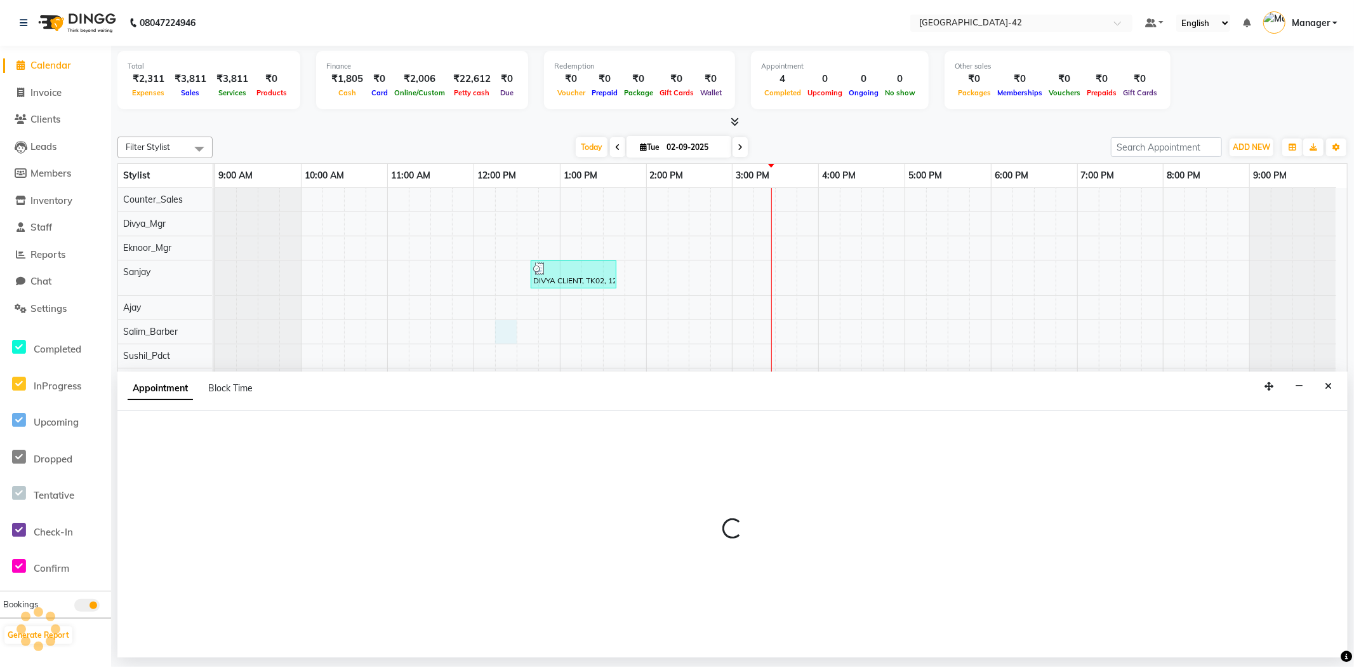
select select "87963"
select select "tentative"
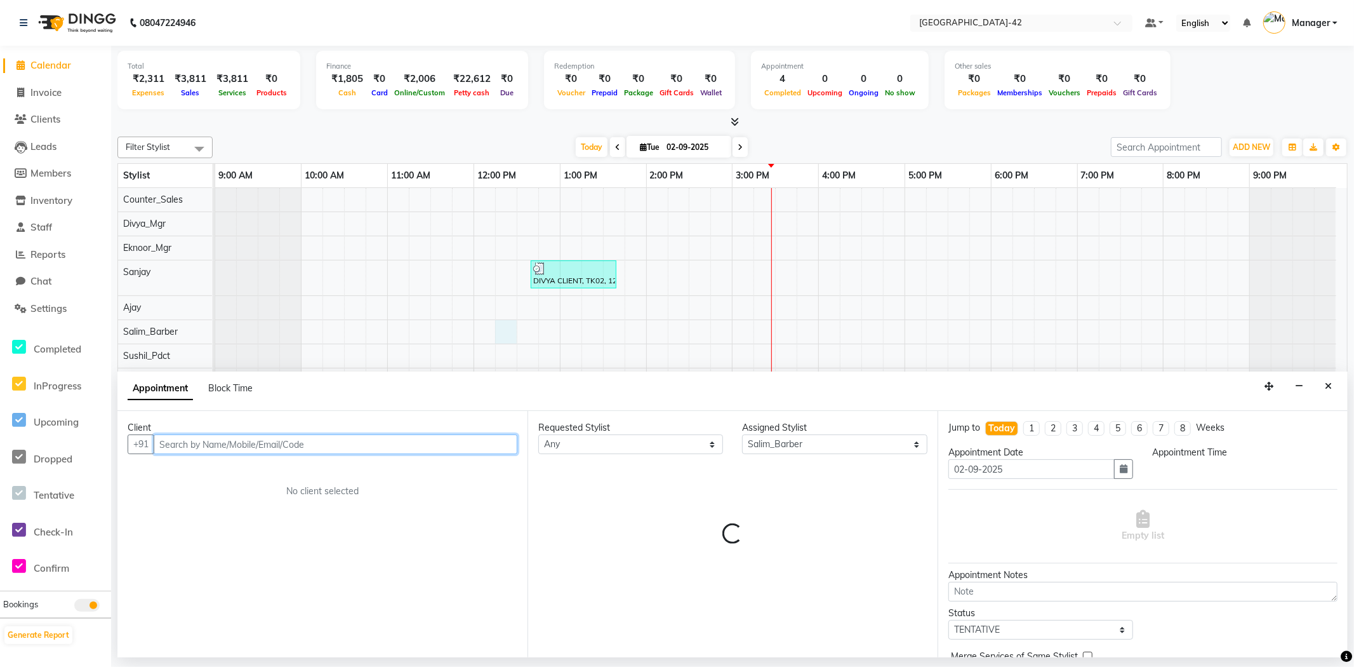
select select "735"
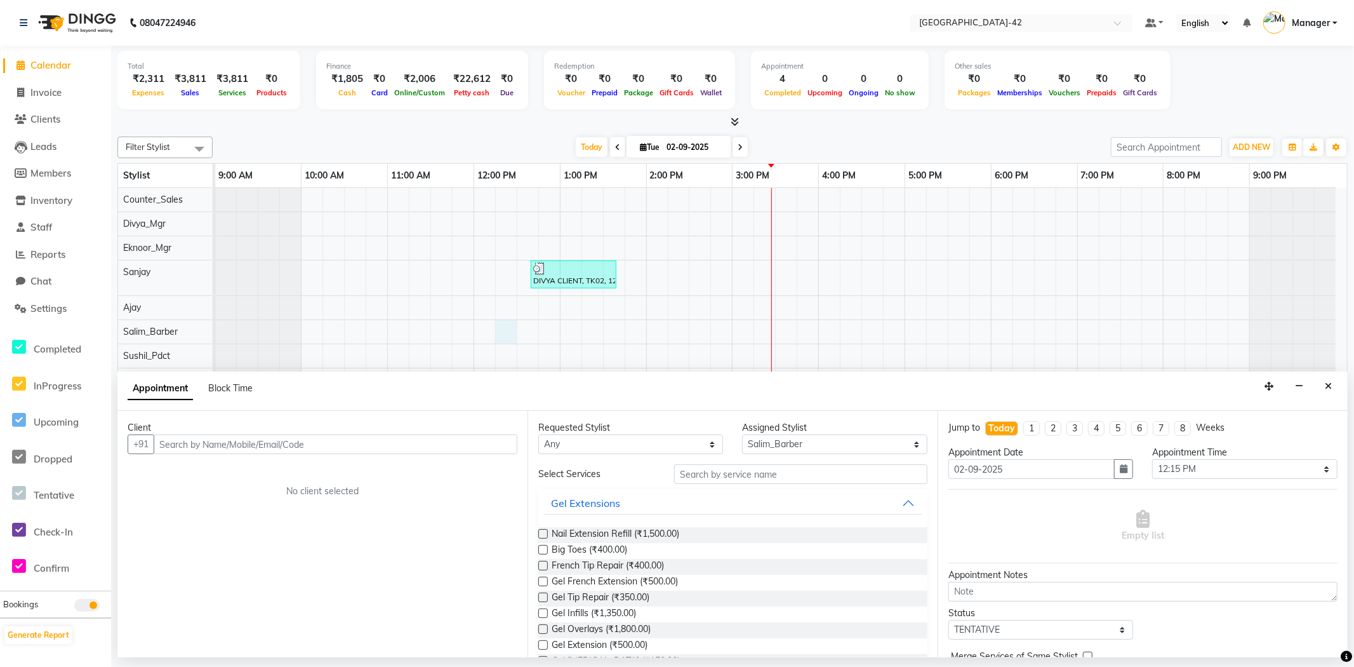
click at [1328, 385] on icon "Close" at bounding box center [1328, 386] width 7 height 9
